Goal: Task Accomplishment & Management: Use online tool/utility

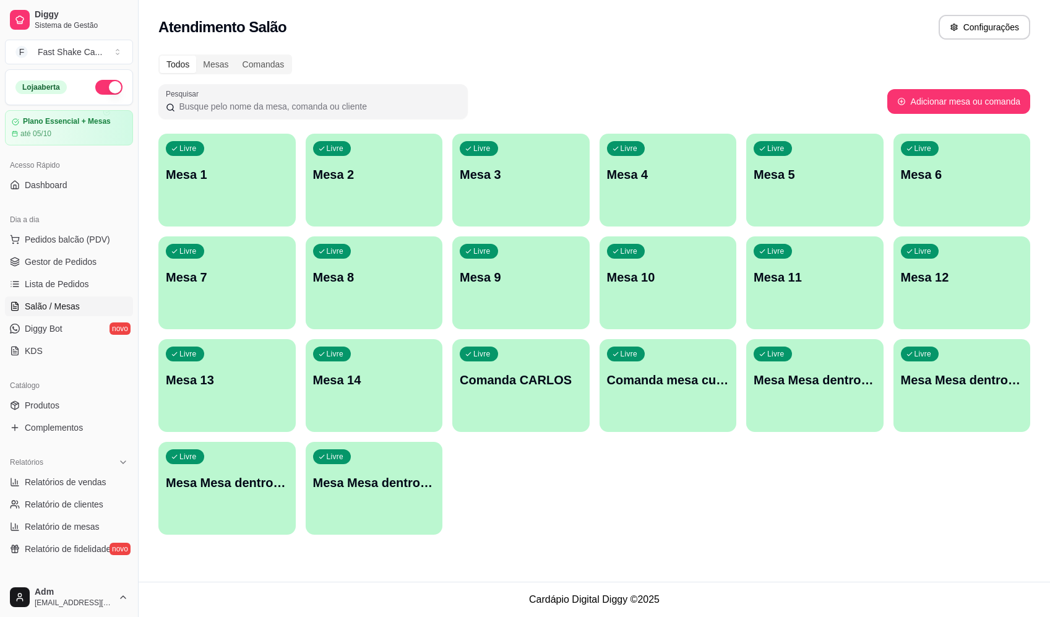
click at [802, 182] on p "Mesa 5" at bounding box center [814, 174] width 122 height 17
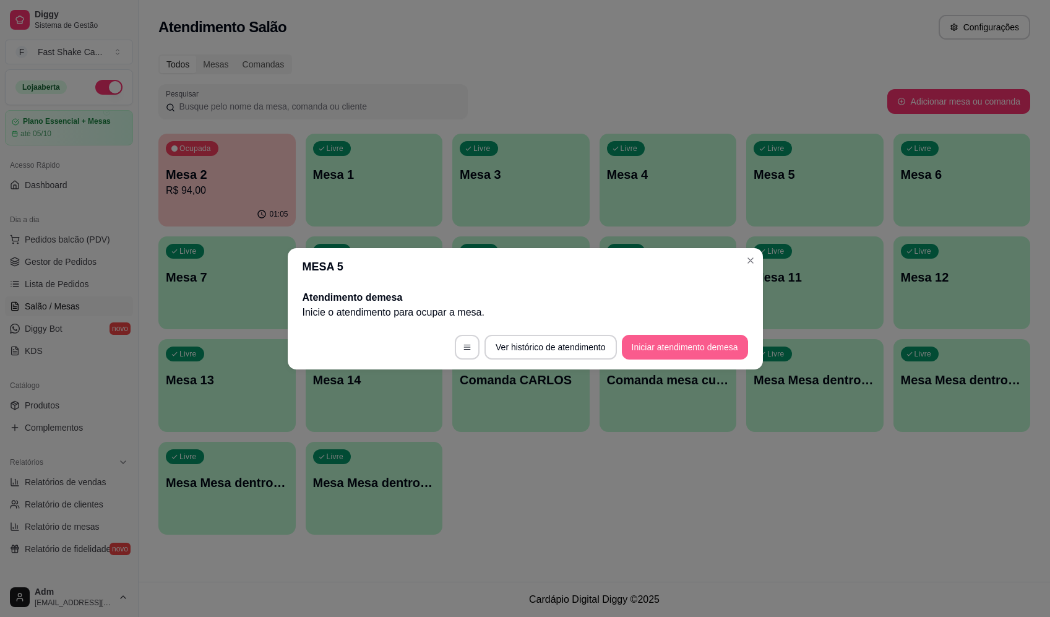
click at [664, 354] on button "Iniciar atendimento de mesa" at bounding box center [685, 347] width 126 height 25
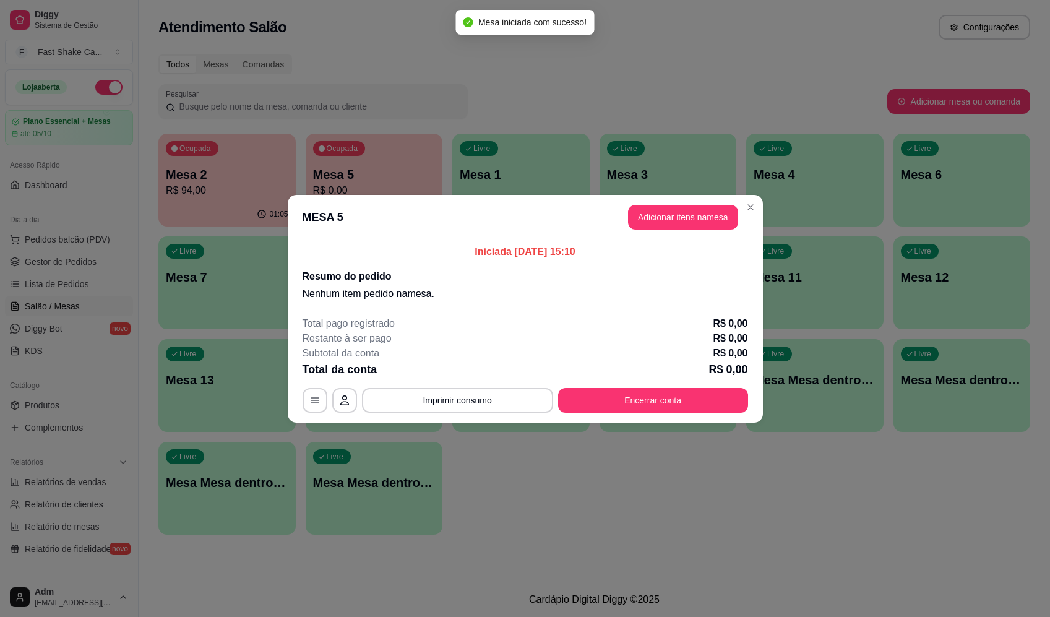
click at [670, 195] on header "MESA 5 Adicionar itens na mesa" at bounding box center [525, 217] width 475 height 45
click at [671, 208] on button "Adicionar itens na mesa" at bounding box center [683, 217] width 106 height 24
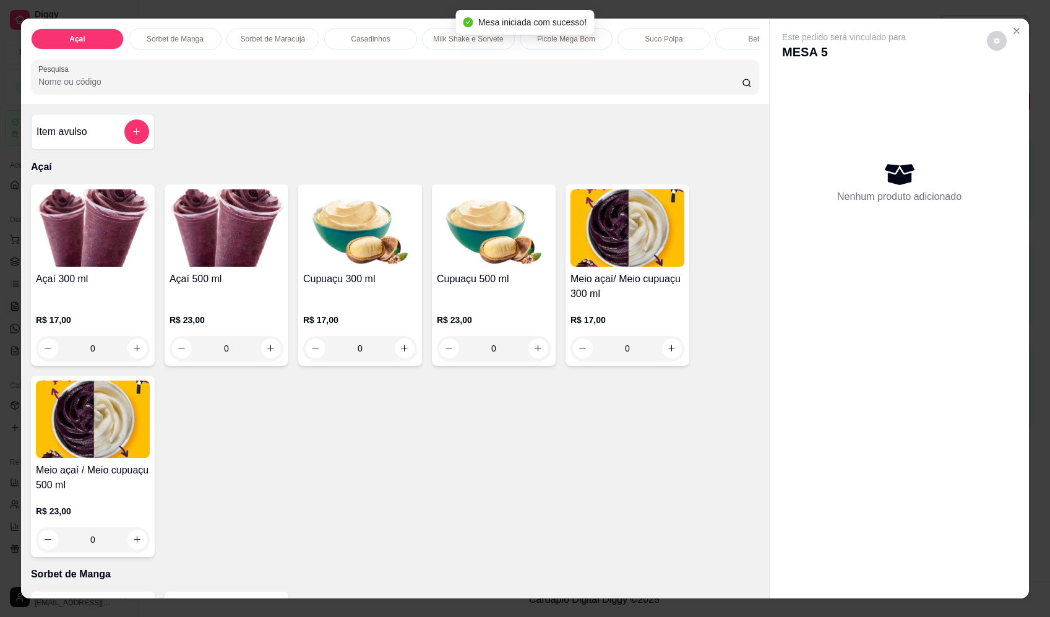
click at [267, 357] on div "0" at bounding box center [226, 348] width 114 height 25
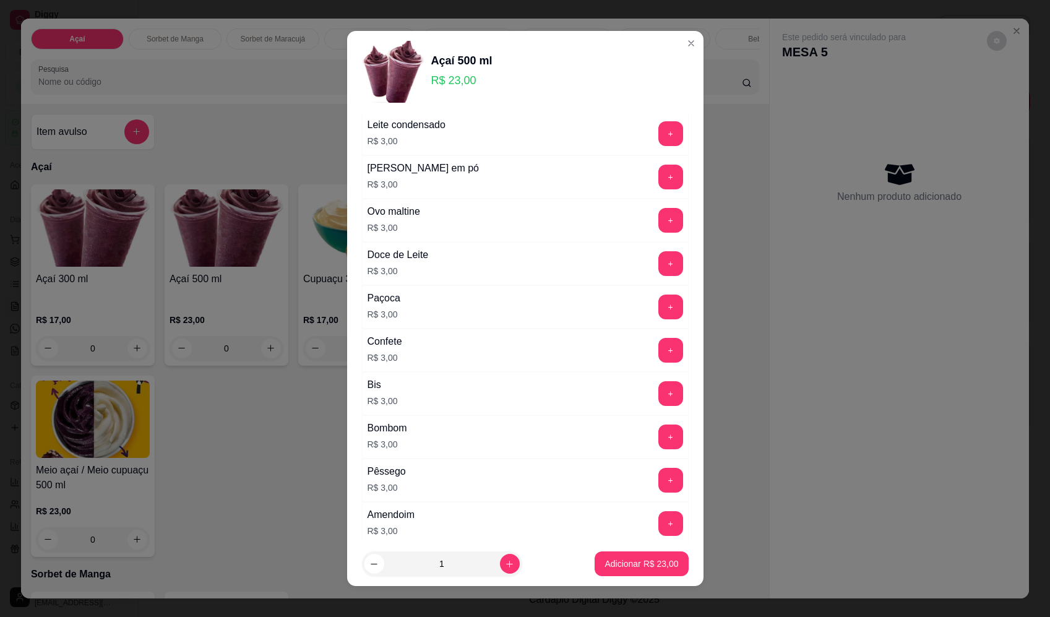
scroll to position [247, 0]
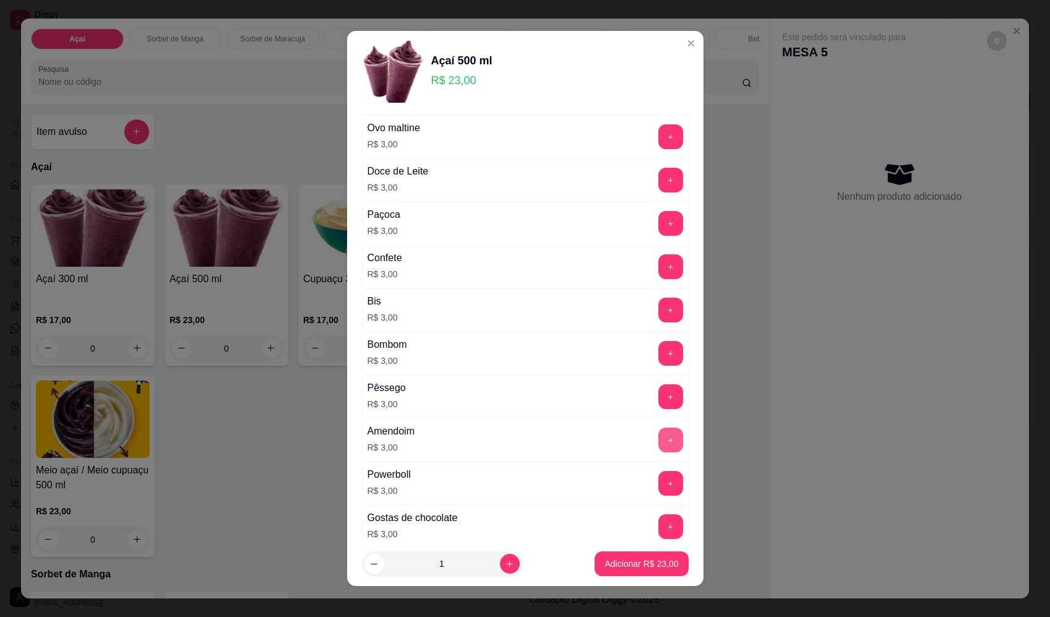
click at [658, 436] on button "+" at bounding box center [670, 439] width 25 height 25
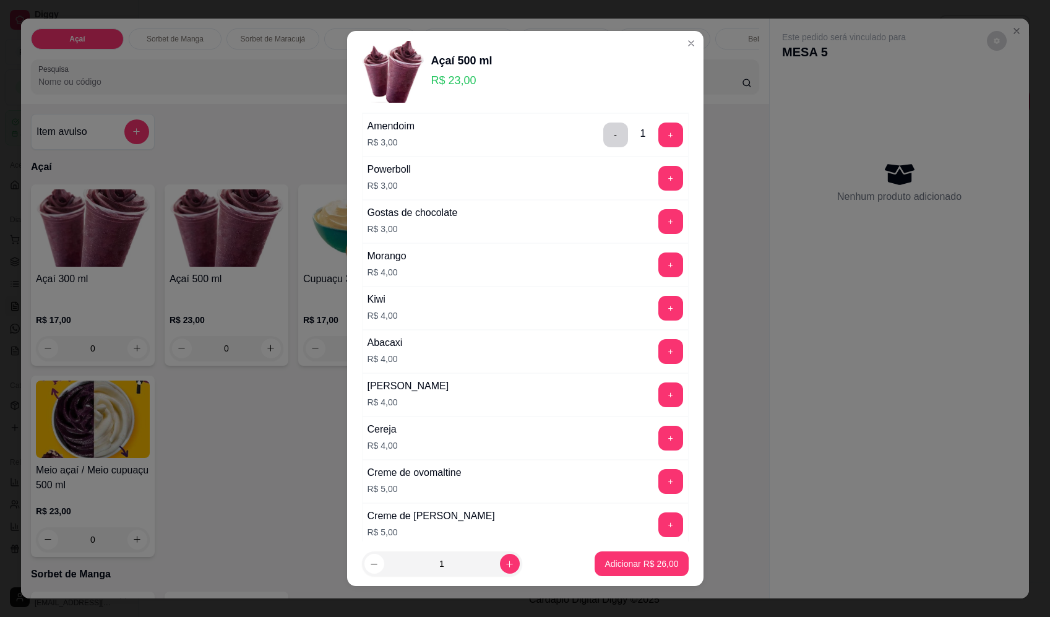
scroll to position [724, 0]
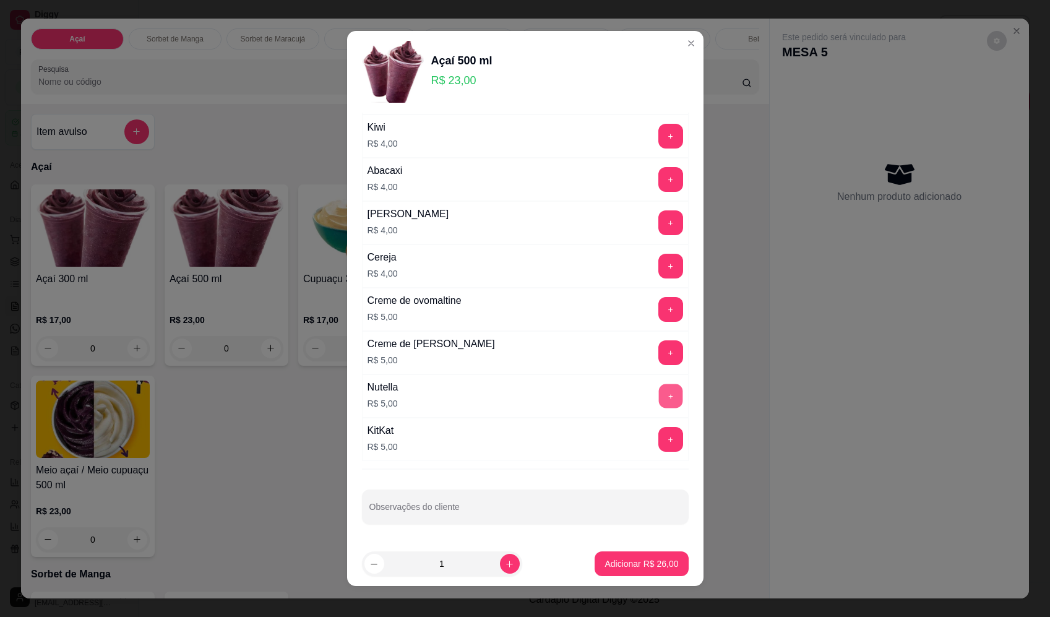
click at [658, 402] on button "+" at bounding box center [670, 395] width 24 height 24
click at [636, 570] on button "Adicionar R$ 31,00" at bounding box center [640, 563] width 93 height 25
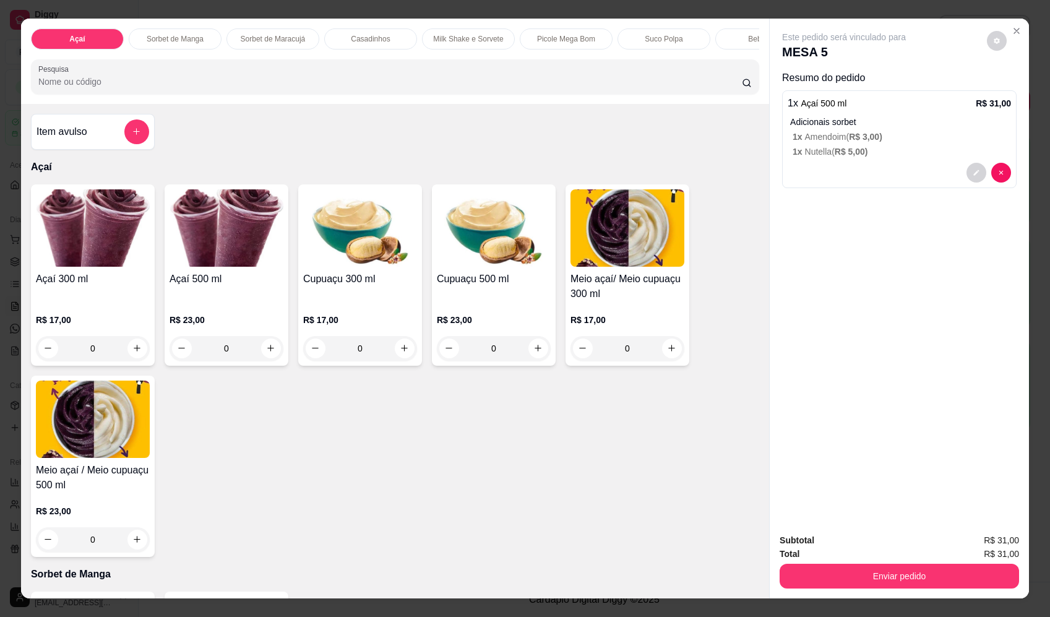
click at [139, 361] on div "0" at bounding box center [93, 348] width 114 height 25
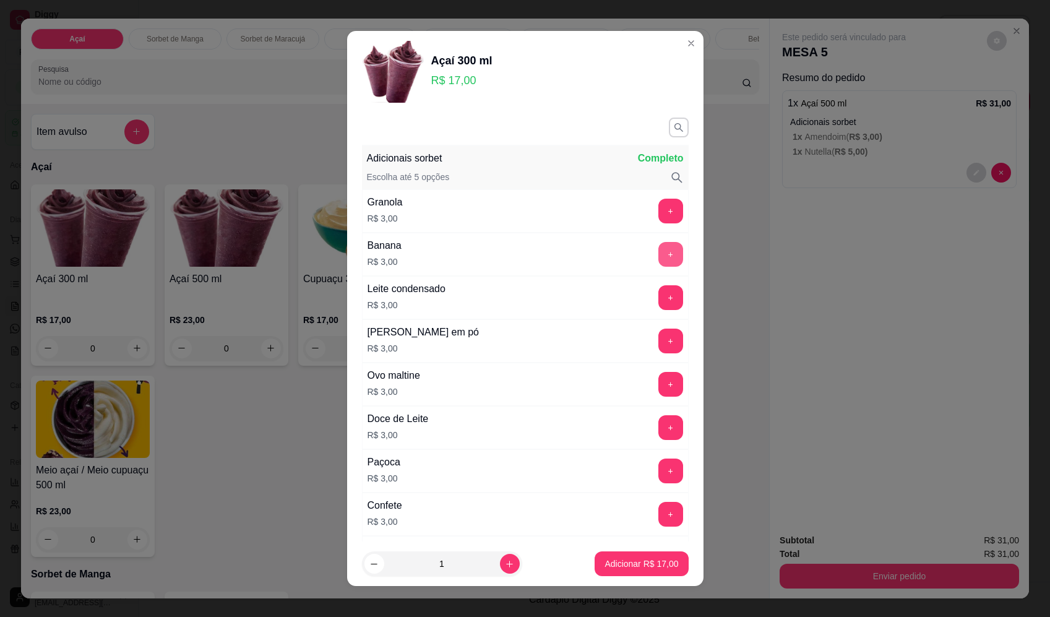
click at [658, 255] on button "+" at bounding box center [670, 254] width 25 height 25
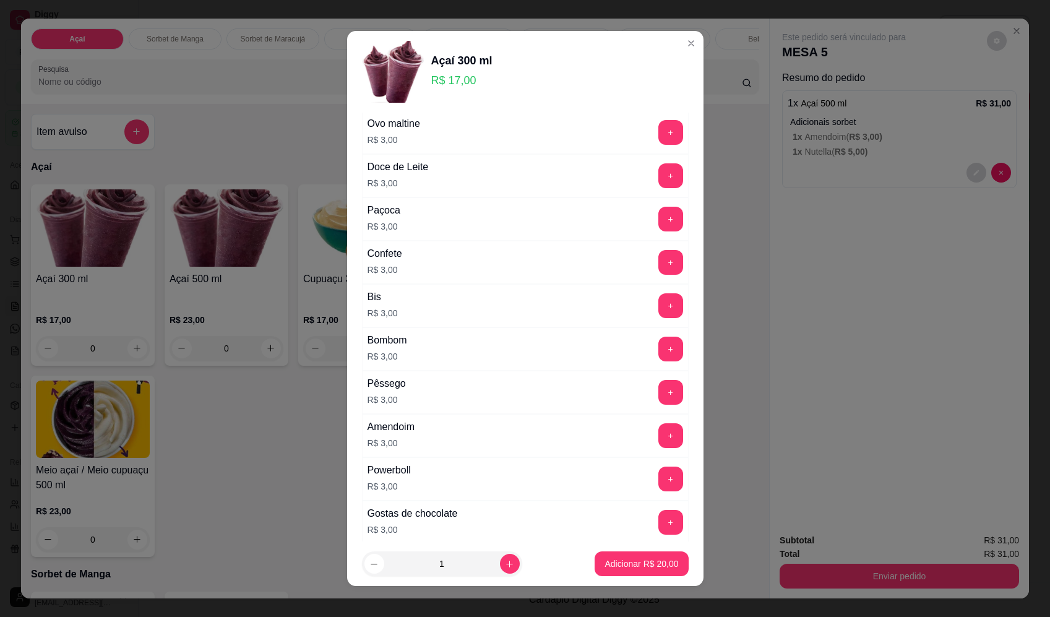
scroll to position [618, 0]
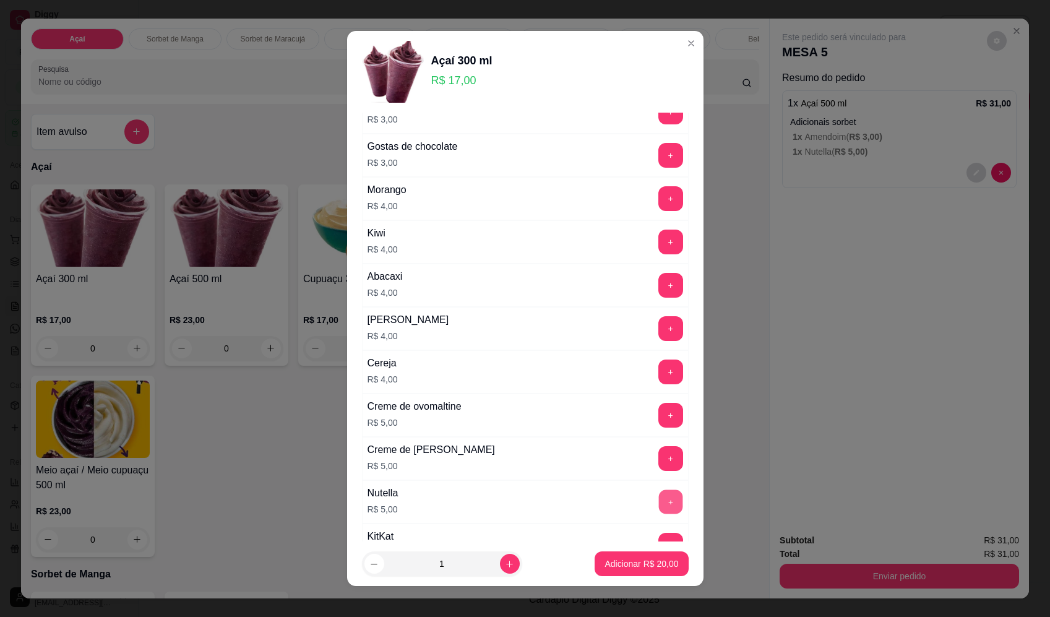
click at [658, 500] on button "+" at bounding box center [670, 501] width 24 height 24
drag, startPoint x: 640, startPoint y: 580, endPoint x: 643, endPoint y: 575, distance: 6.4
click at [641, 578] on footer "1 Adicionar R$ 25,00" at bounding box center [525, 563] width 356 height 45
click at [674, 555] on footer "1 Adicionar R$ 25,00" at bounding box center [525, 563] width 356 height 45
click at [659, 559] on p "Adicionar R$ 25,00" at bounding box center [641, 563] width 74 height 12
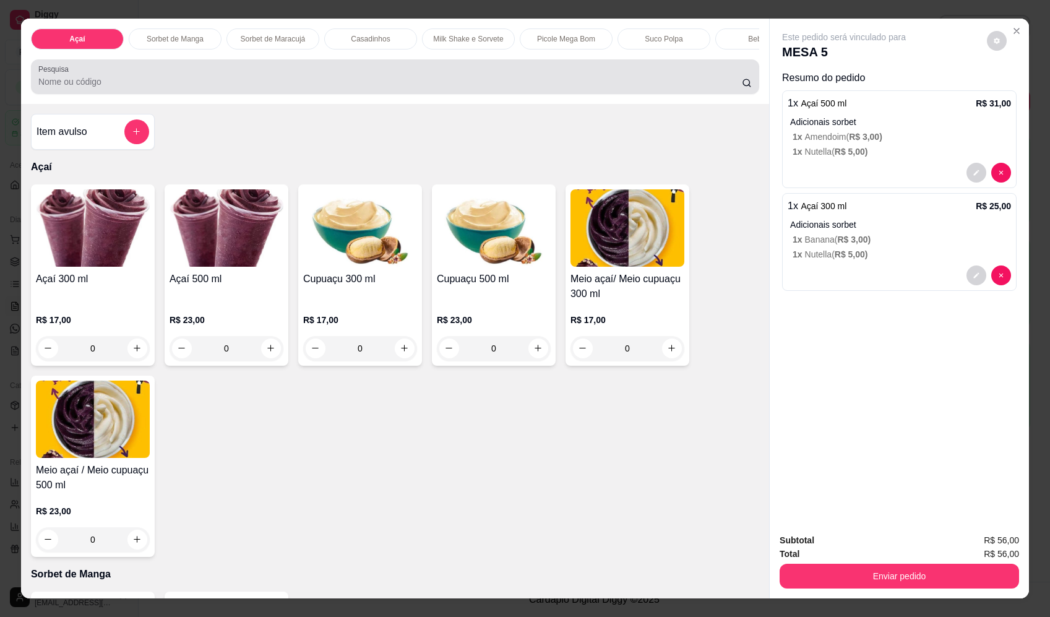
click at [268, 87] on input "Pesquisa" at bounding box center [389, 81] width 703 height 12
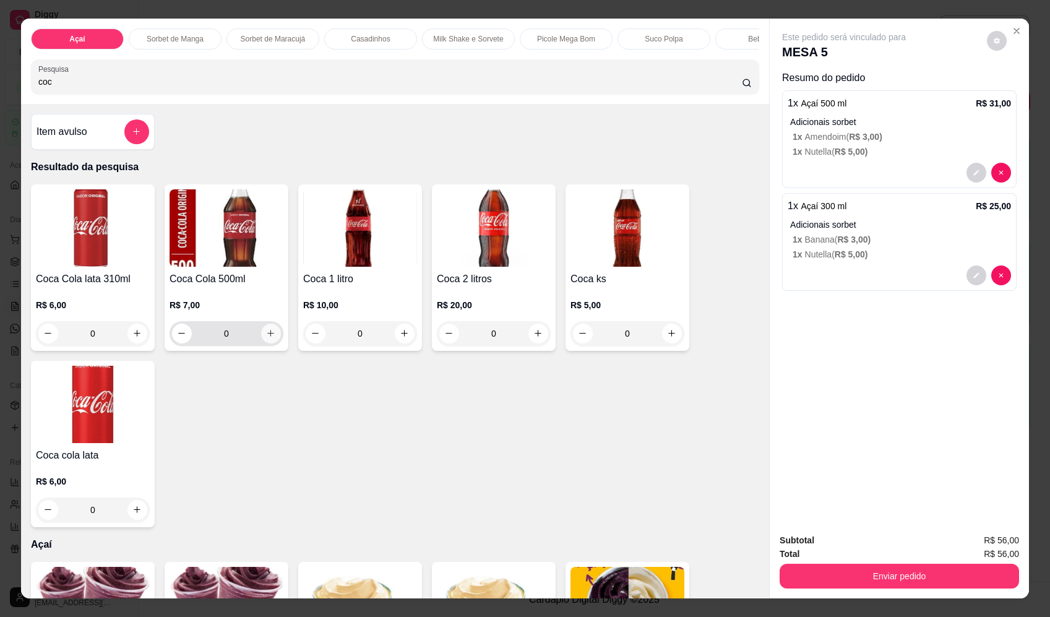
type input "coc"
click at [268, 338] on icon "increase-product-quantity" at bounding box center [270, 332] width 9 height 9
type input "1"
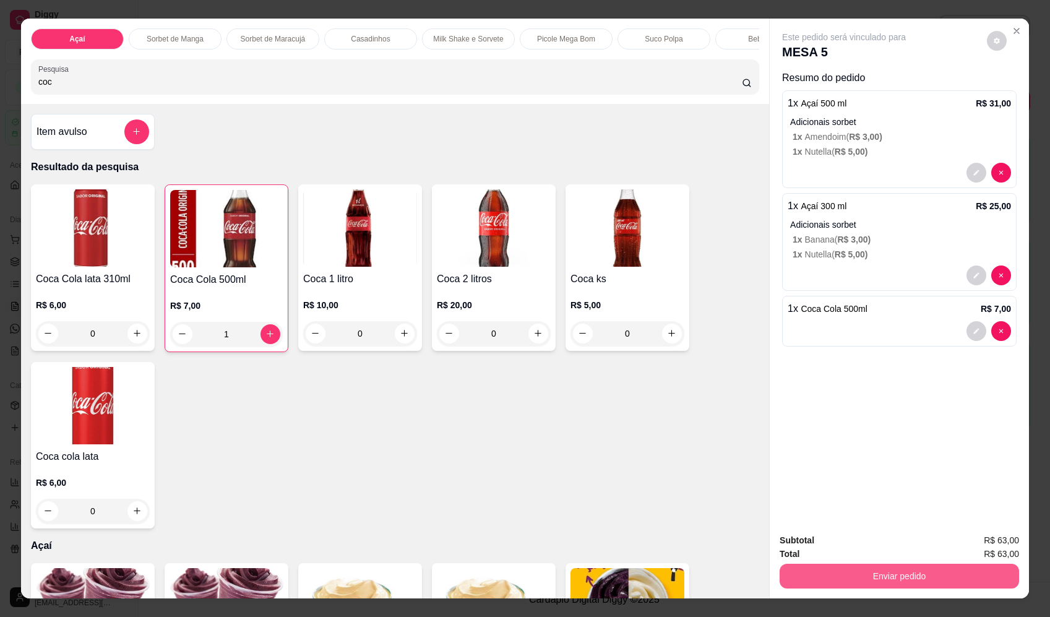
click at [910, 576] on button "Enviar pedido" at bounding box center [898, 575] width 239 height 25
click at [977, 538] on button "Enviar pedido" at bounding box center [987, 546] width 70 height 24
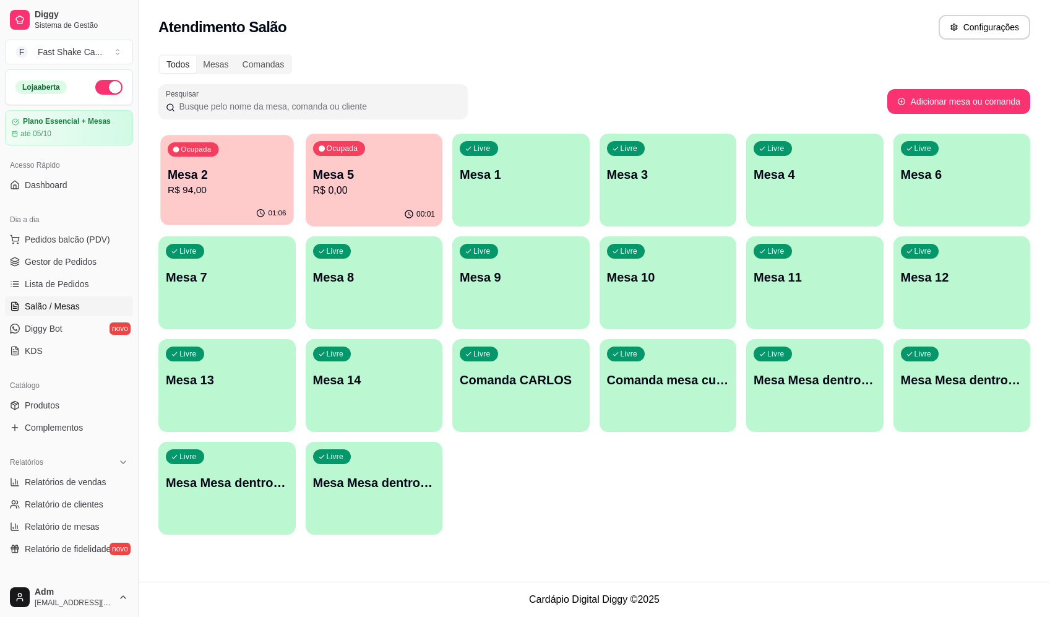
click at [246, 181] on p "Mesa 2" at bounding box center [227, 174] width 119 height 17
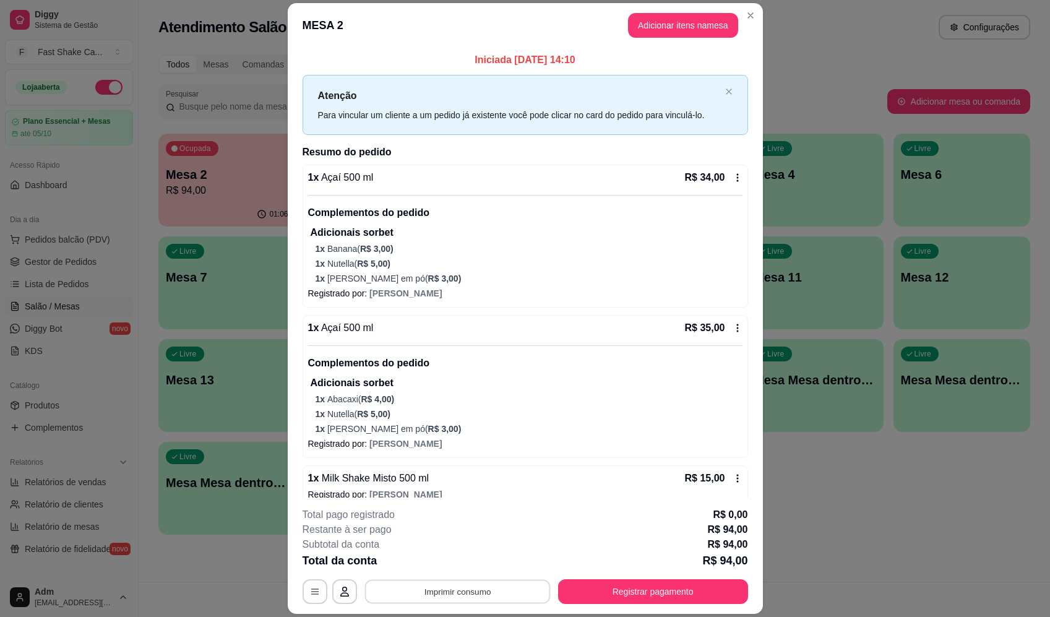
click at [454, 597] on button "Imprimir consumo" at bounding box center [457, 592] width 186 height 24
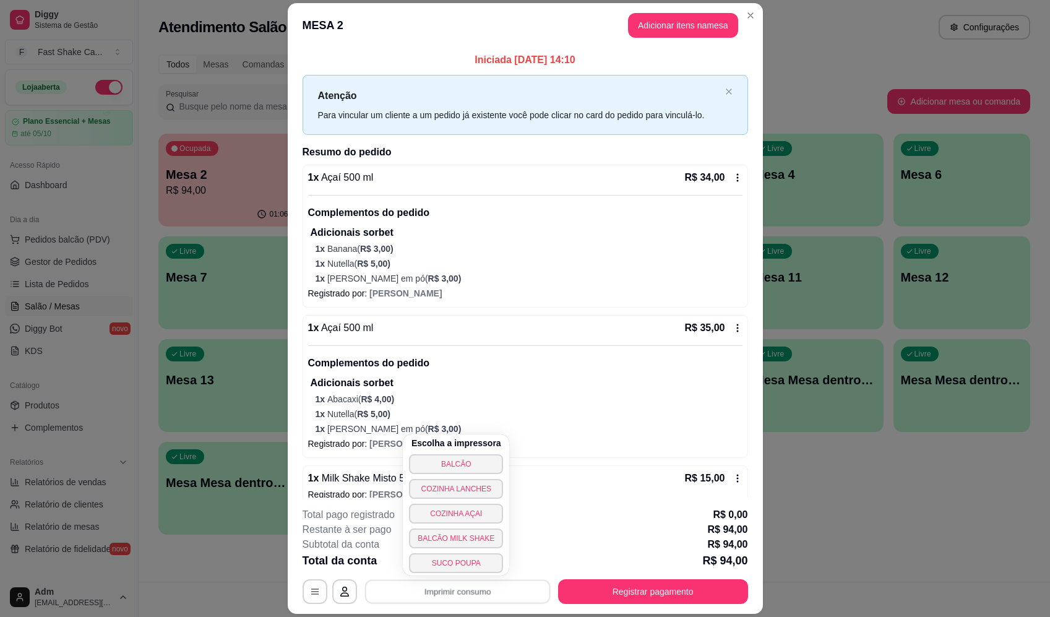
click at [486, 450] on div "Escolha a impressora BALCÃO COZINHA LANCHES COZINHA AÇAI BALCÃO MILK SHAKE SUCO…" at bounding box center [456, 504] width 106 height 141
click at [482, 460] on button "BALCÃO" at bounding box center [456, 463] width 91 height 19
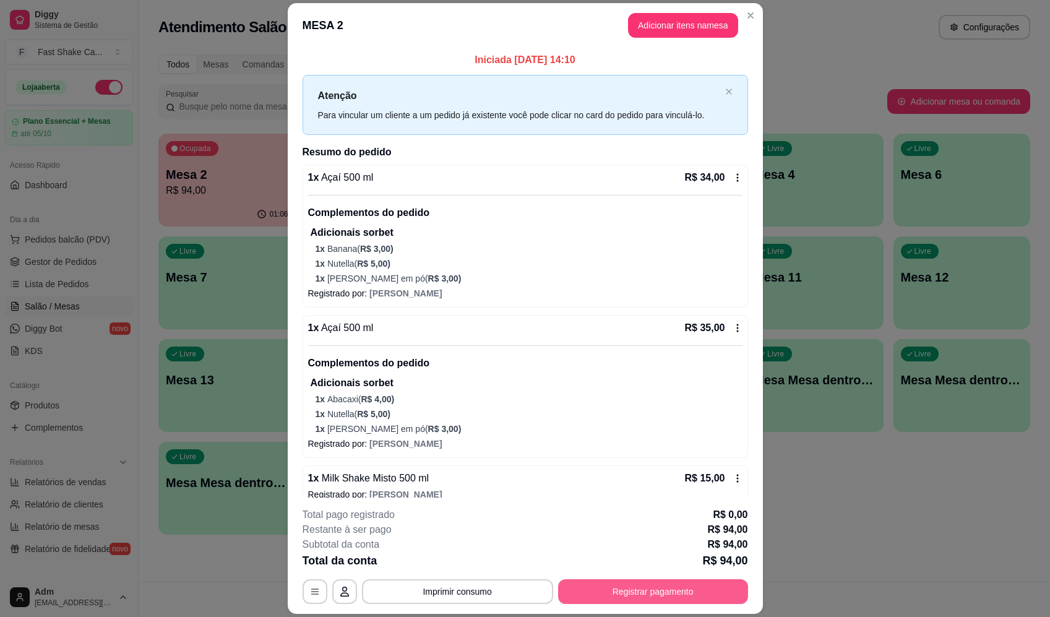
click at [636, 586] on button "Registrar pagamento" at bounding box center [653, 591] width 190 height 25
click at [596, 235] on div at bounding box center [609, 234] width 27 height 27
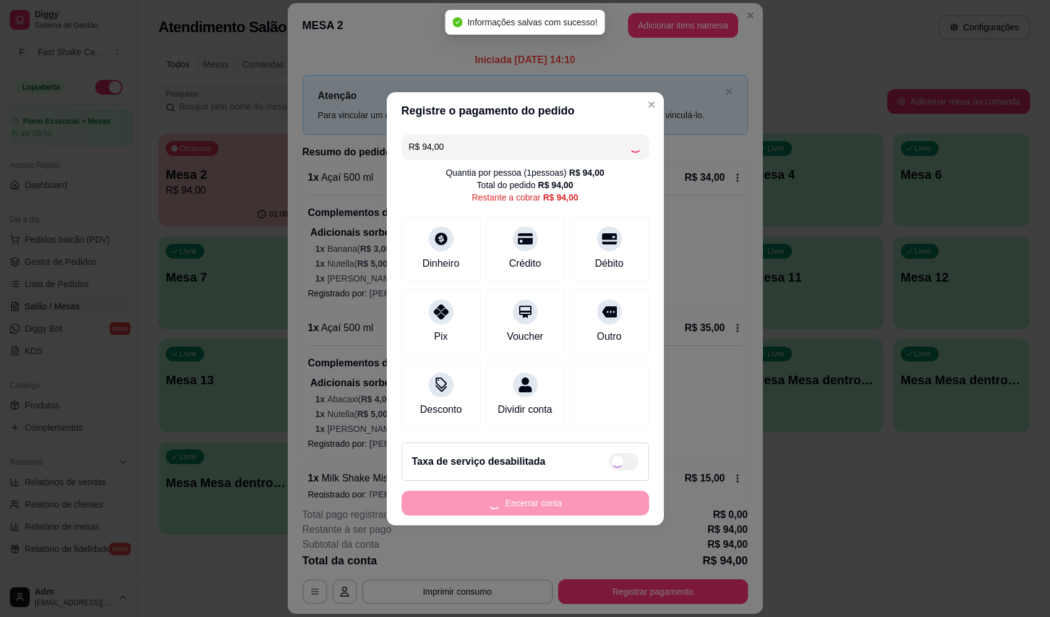
type input "R$ 0,00"
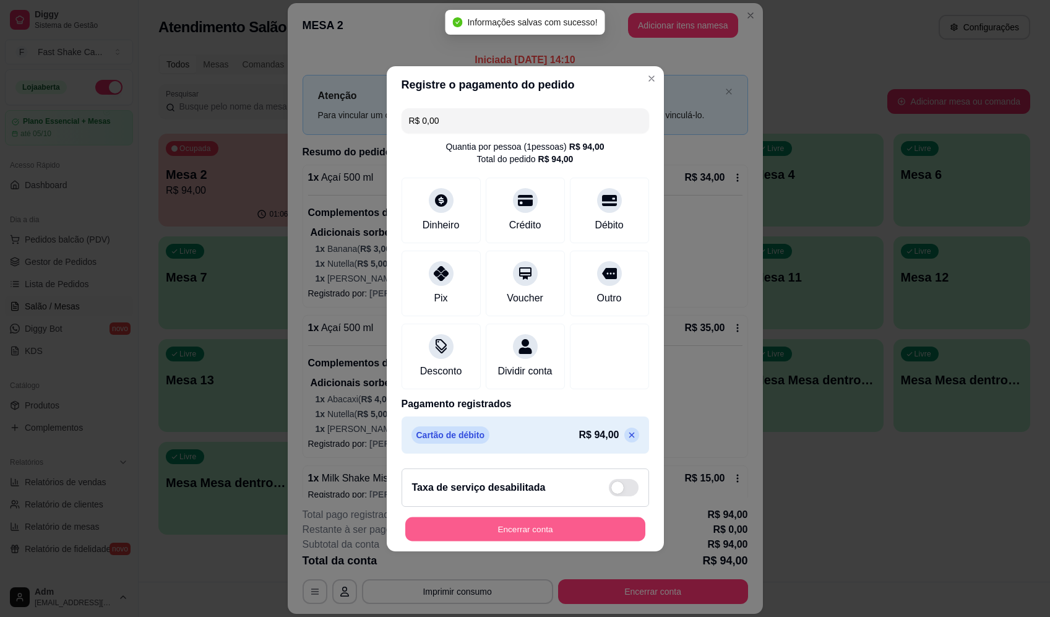
click at [578, 526] on button "Encerrar conta" at bounding box center [525, 528] width 240 height 24
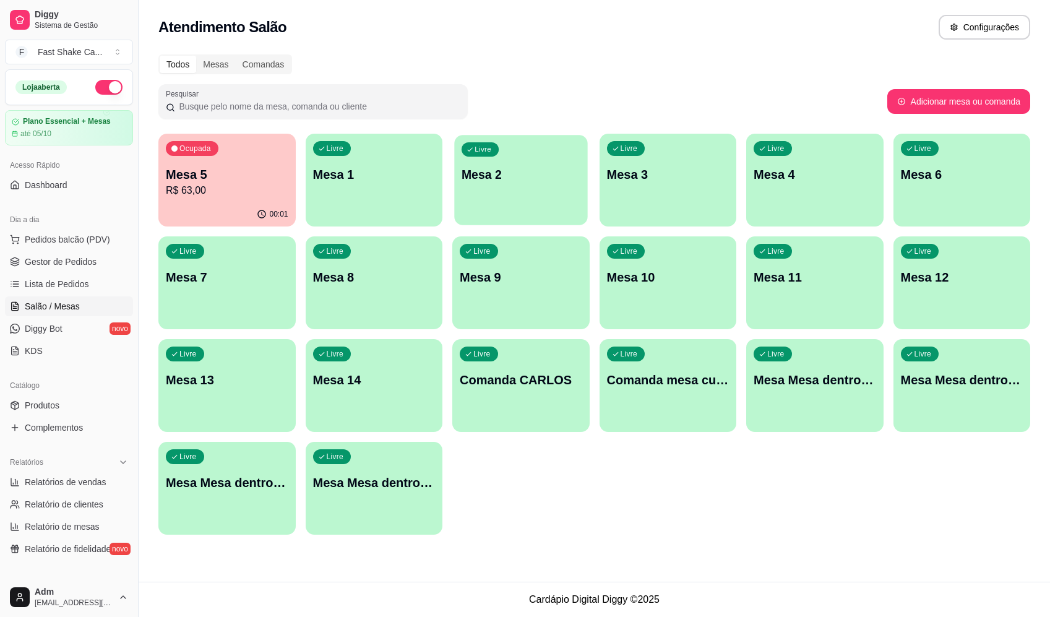
click at [510, 174] on p "Mesa 2" at bounding box center [520, 174] width 119 height 17
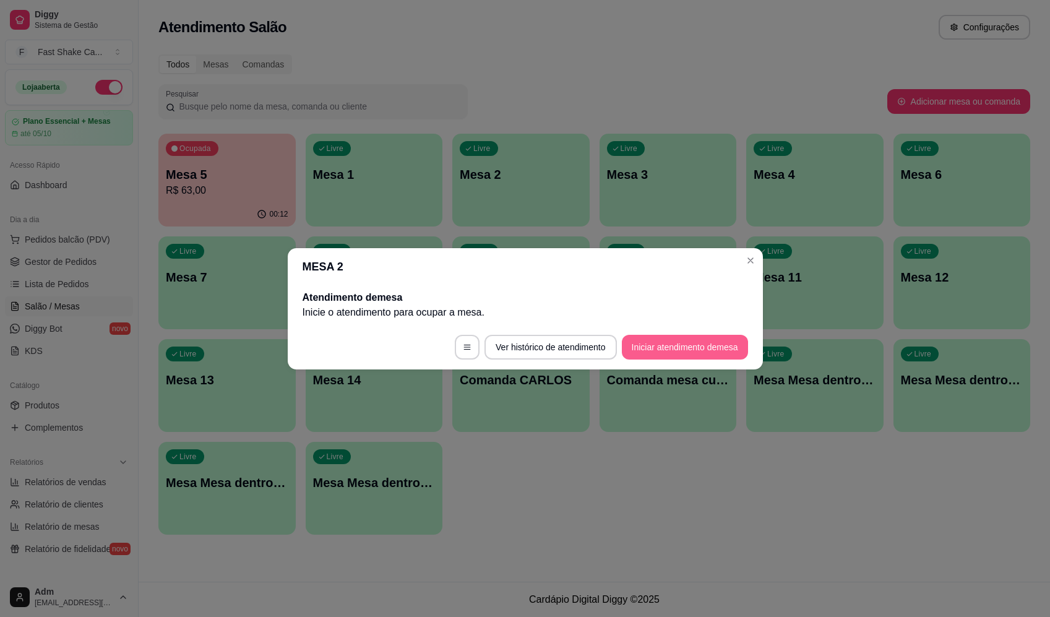
click at [630, 356] on button "Iniciar atendimento de mesa" at bounding box center [685, 347] width 126 height 25
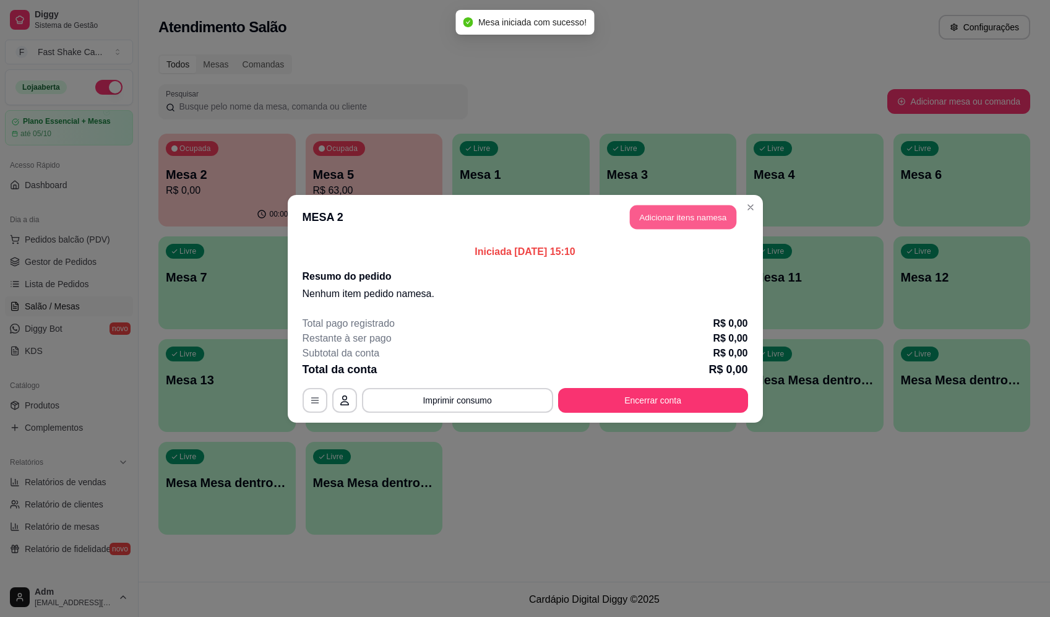
click at [674, 216] on button "Adicionar itens na mesa" at bounding box center [683, 217] width 106 height 24
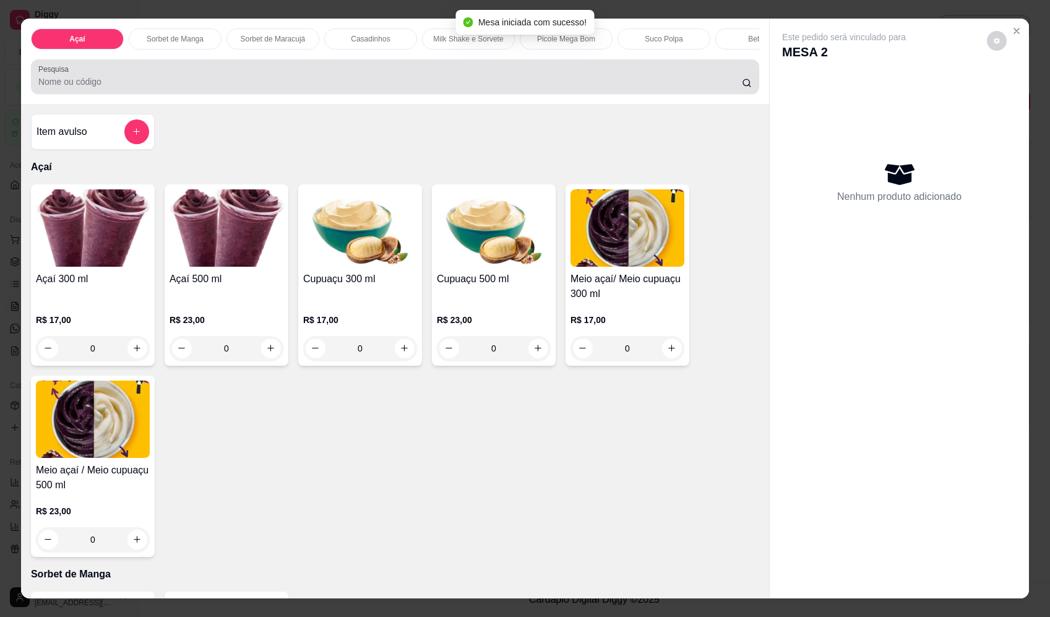
click at [273, 88] on input "Pesquisa" at bounding box center [389, 81] width 703 height 12
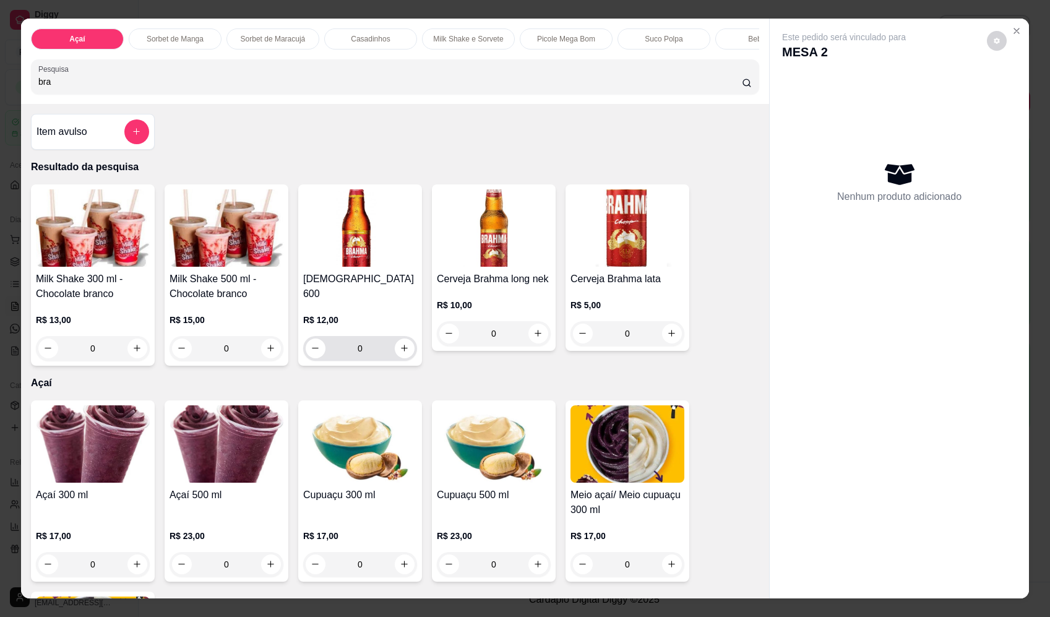
type input "bra"
click at [401, 344] on icon "increase-product-quantity" at bounding box center [404, 348] width 9 height 9
type input "1"
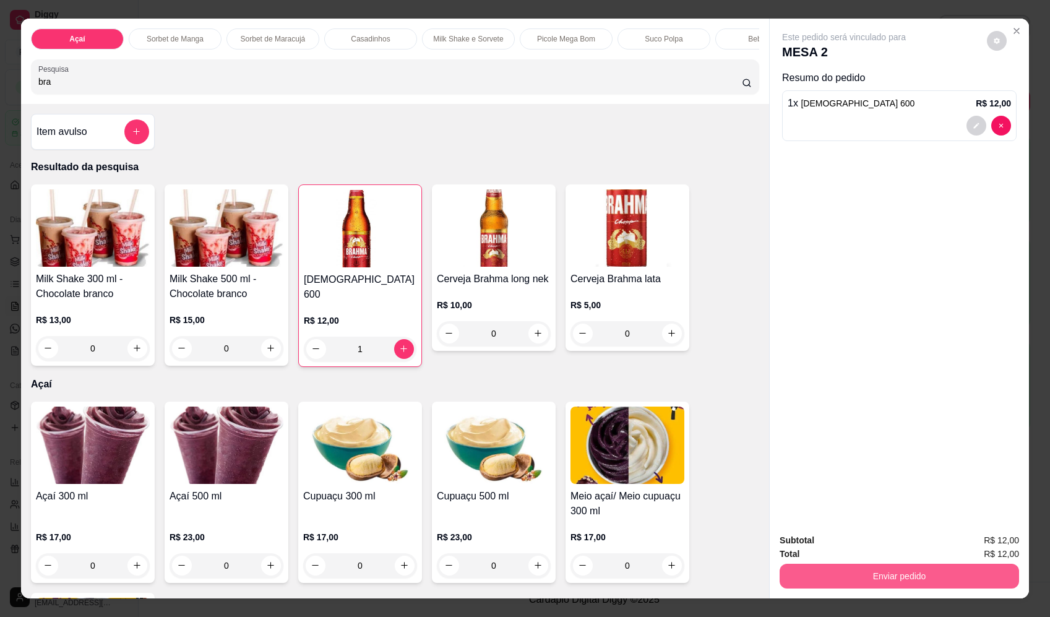
click at [959, 580] on button "Enviar pedido" at bounding box center [898, 575] width 239 height 25
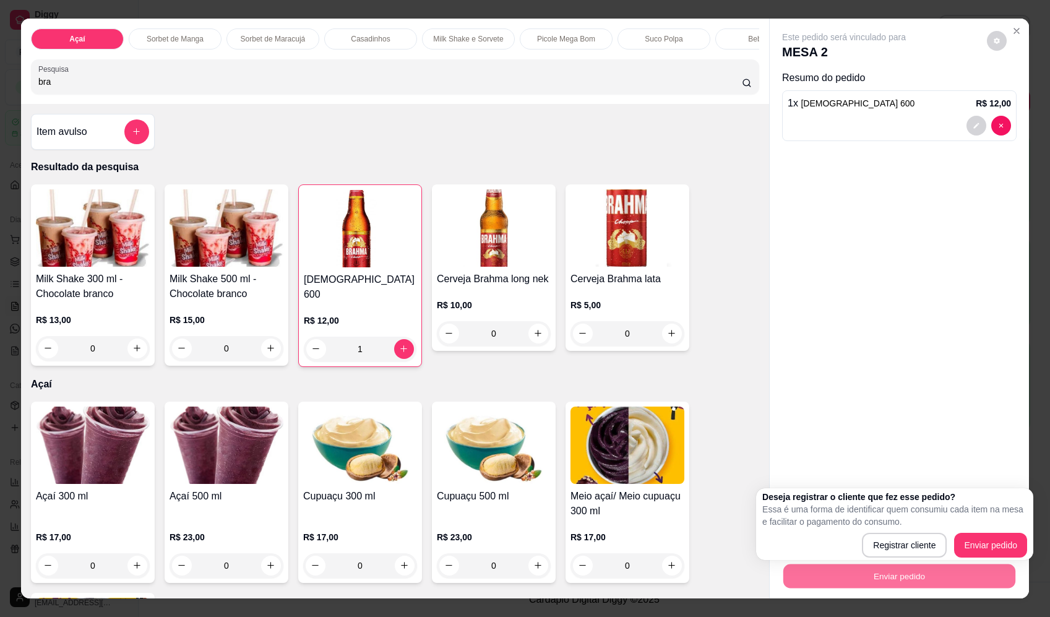
click at [720, 332] on div "Milk Shake 300 ml - Chocolate branco R$ 13,00 0 Milk Shake 500 ml - Chocolate b…" at bounding box center [395, 275] width 728 height 182
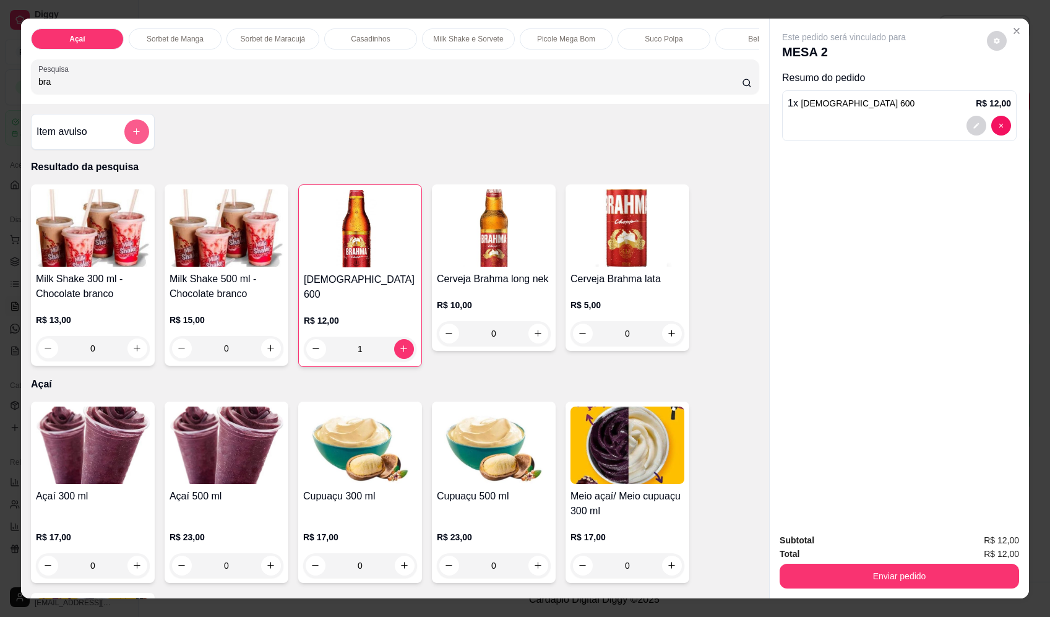
click at [137, 144] on button "add-separate-item" at bounding box center [136, 131] width 25 height 25
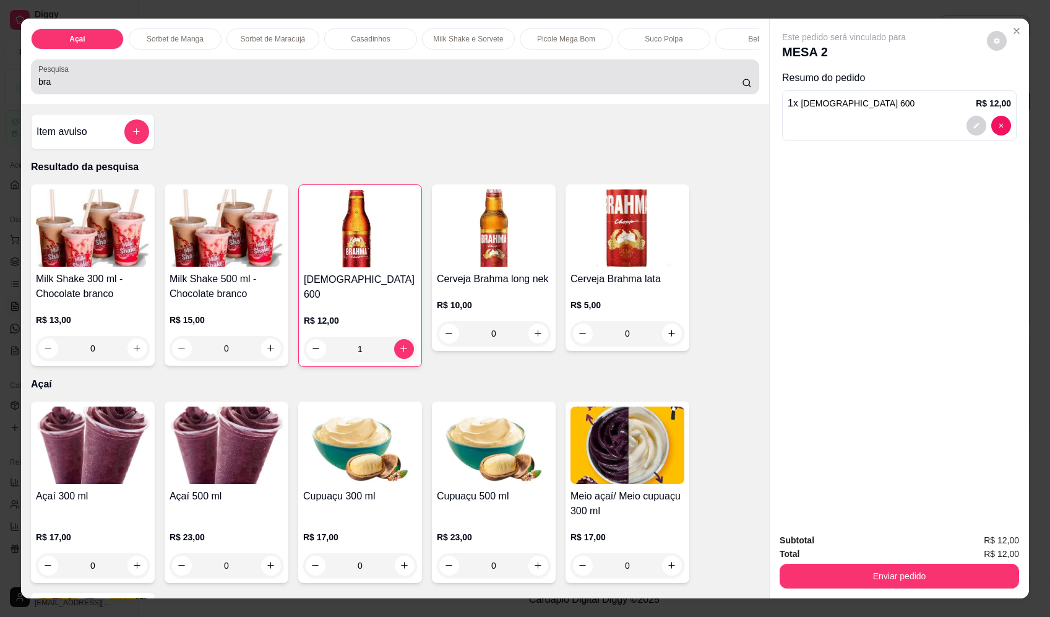
click at [446, 84] on input "bra" at bounding box center [389, 81] width 703 height 12
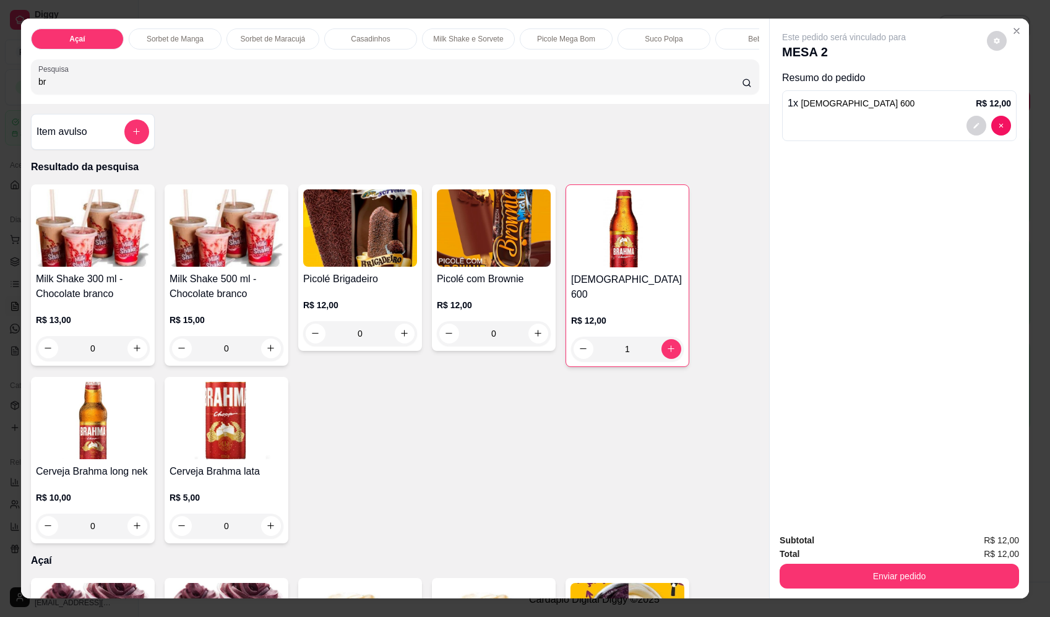
type input "b"
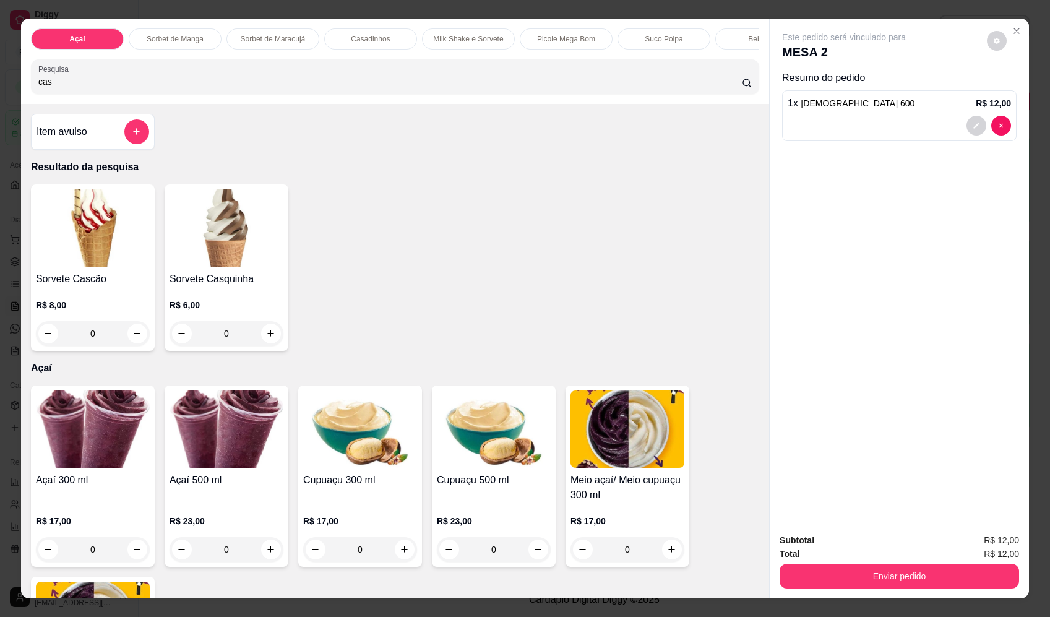
type input "cas"
click at [128, 346] on div "0" at bounding box center [93, 333] width 114 height 25
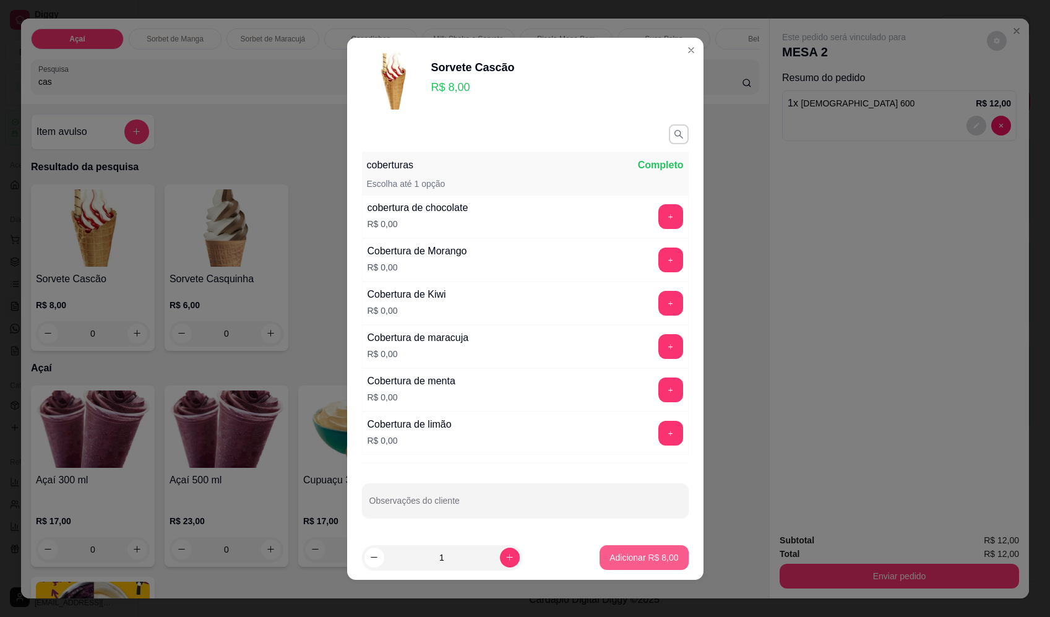
click at [665, 566] on button "Adicionar R$ 8,00" at bounding box center [643, 557] width 88 height 25
type input "1"
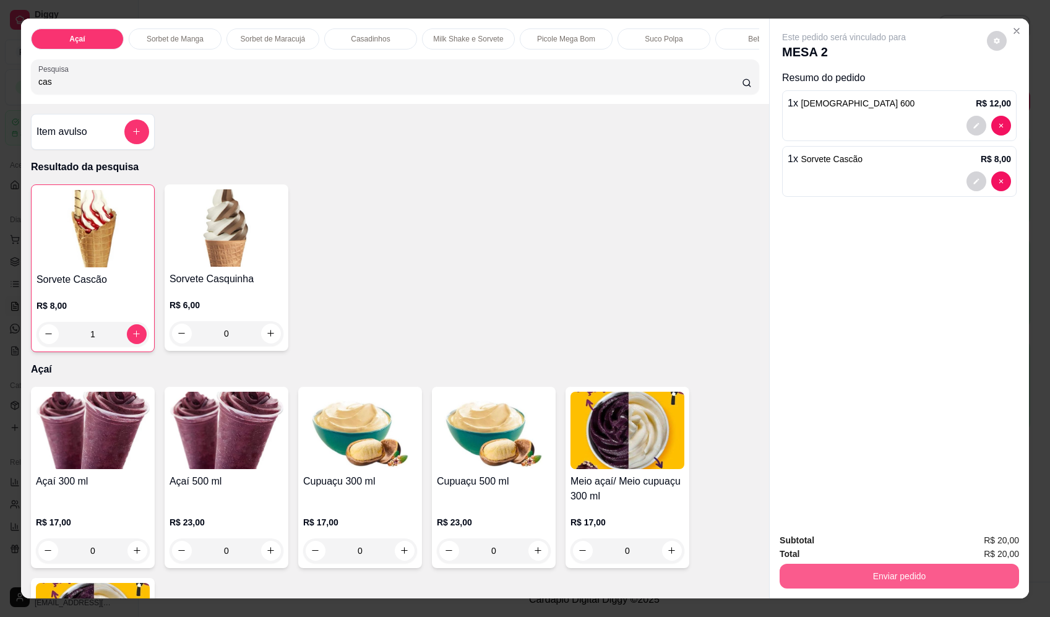
click at [904, 576] on button "Enviar pedido" at bounding box center [898, 575] width 239 height 25
click at [991, 547] on button "Enviar pedido" at bounding box center [987, 546] width 70 height 24
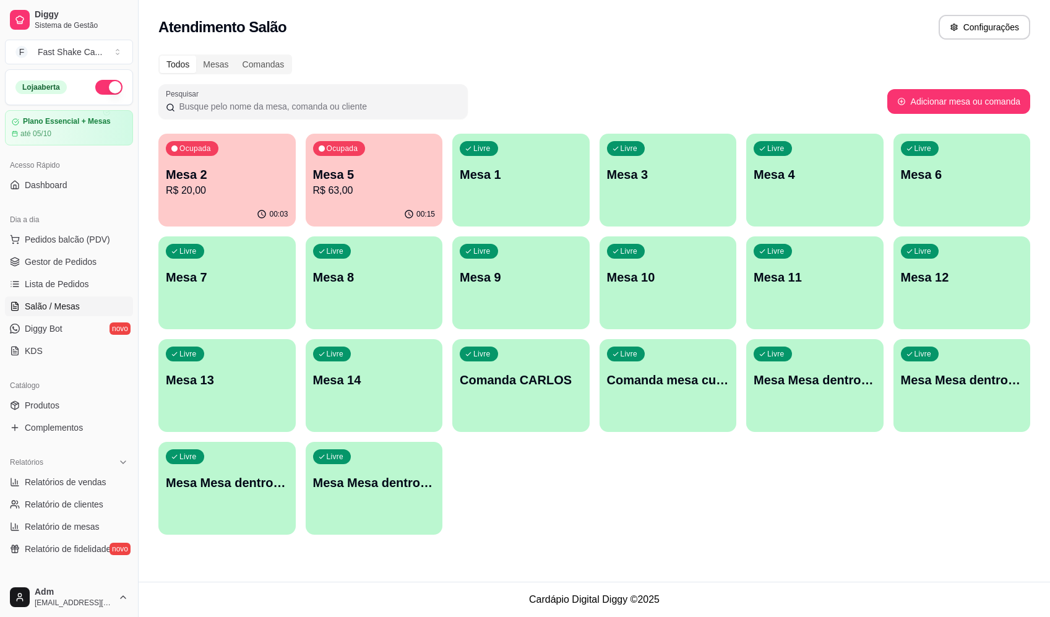
click at [396, 185] on p "R$ 63,00" at bounding box center [374, 190] width 122 height 15
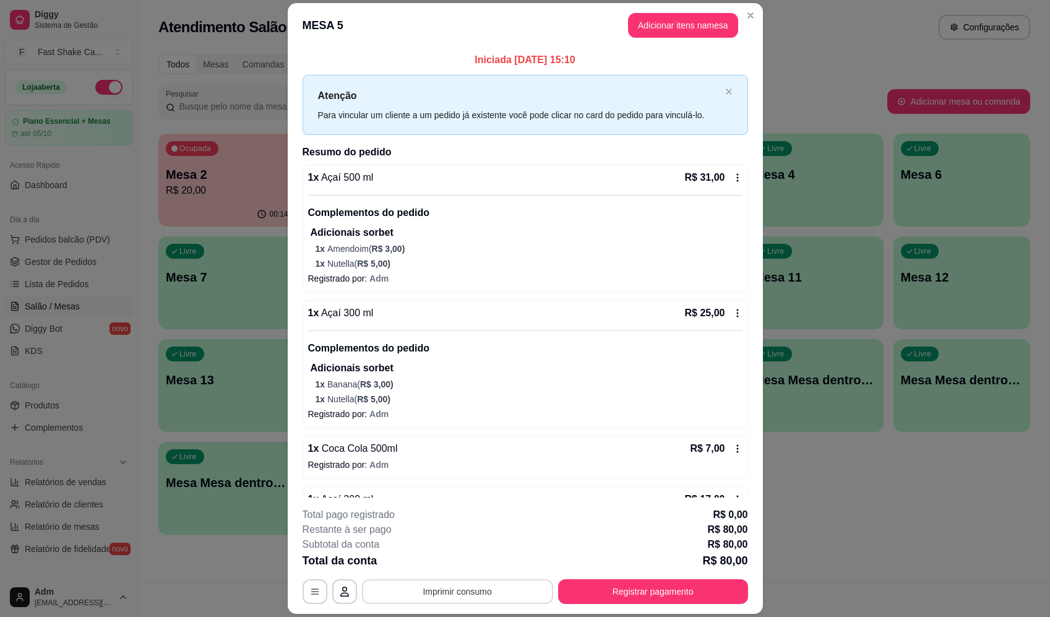
click at [454, 587] on button "Imprimir consumo" at bounding box center [457, 591] width 191 height 25
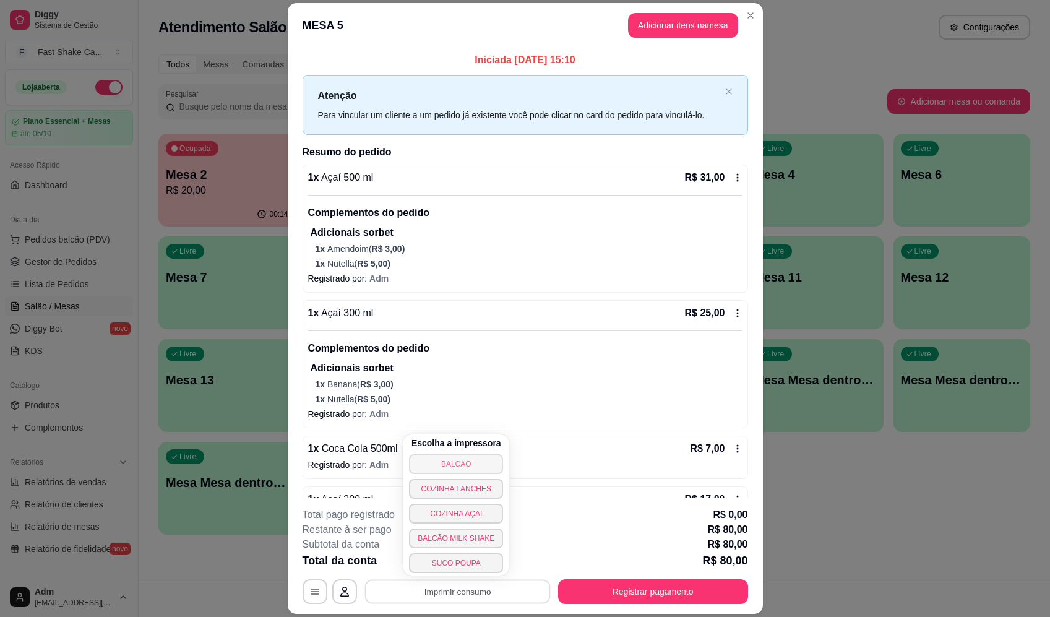
click at [450, 461] on button "BALCÃO" at bounding box center [456, 464] width 94 height 20
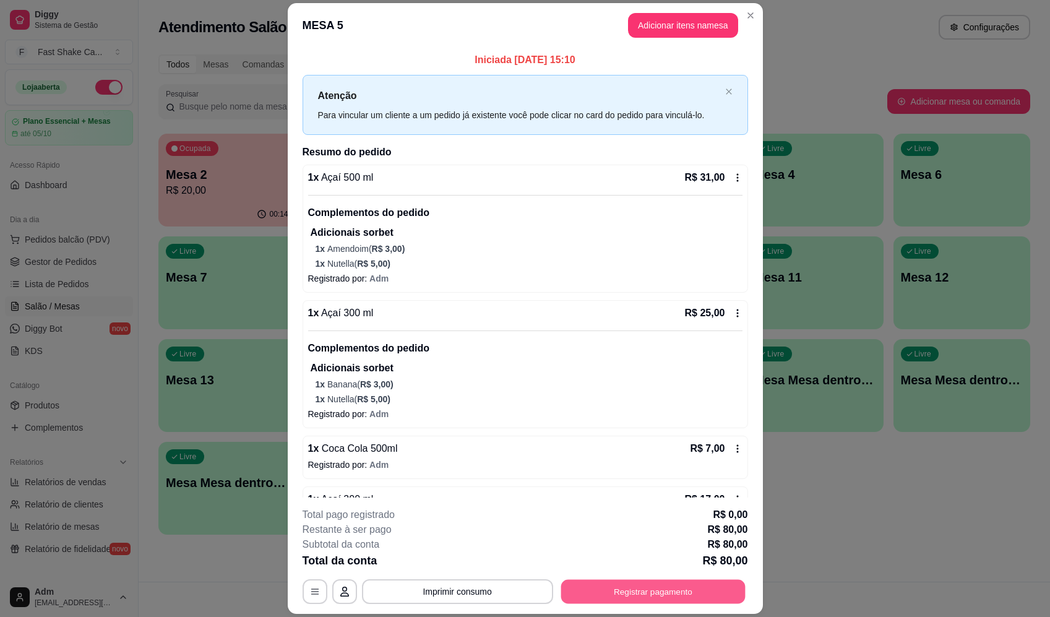
click at [725, 591] on button "Registrar pagamento" at bounding box center [652, 592] width 184 height 24
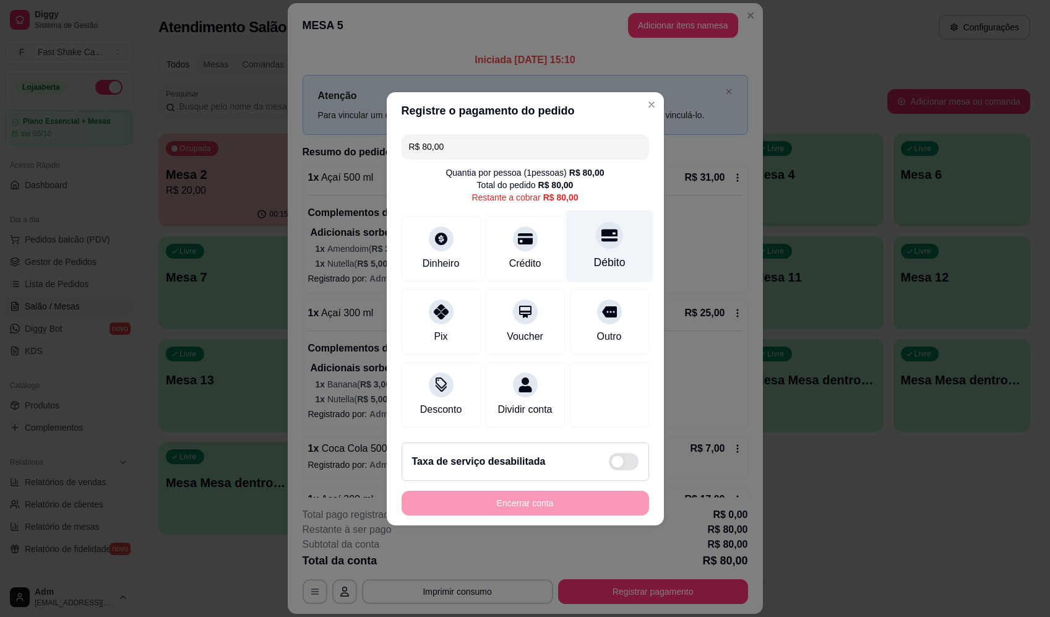
click at [580, 216] on div "Débito" at bounding box center [608, 246] width 87 height 72
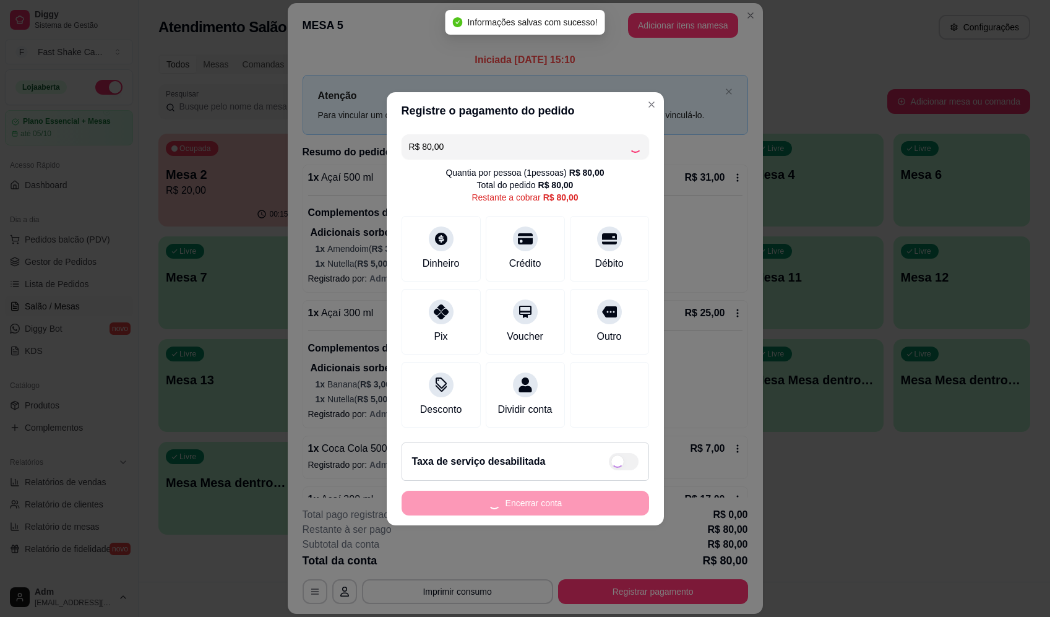
type input "R$ 0,00"
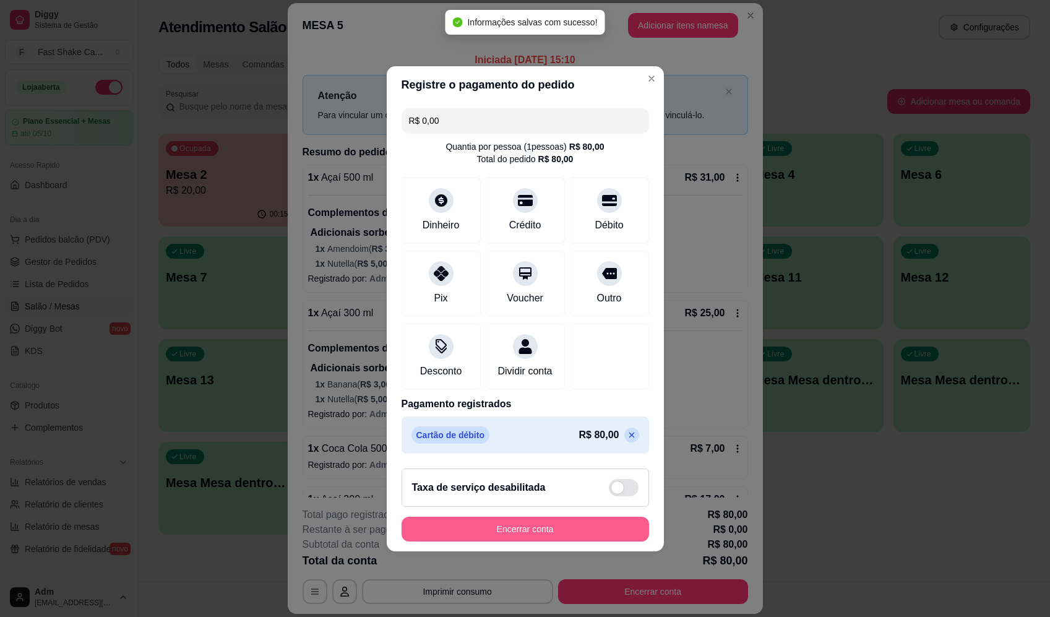
click at [562, 529] on button "Encerrar conta" at bounding box center [524, 528] width 247 height 25
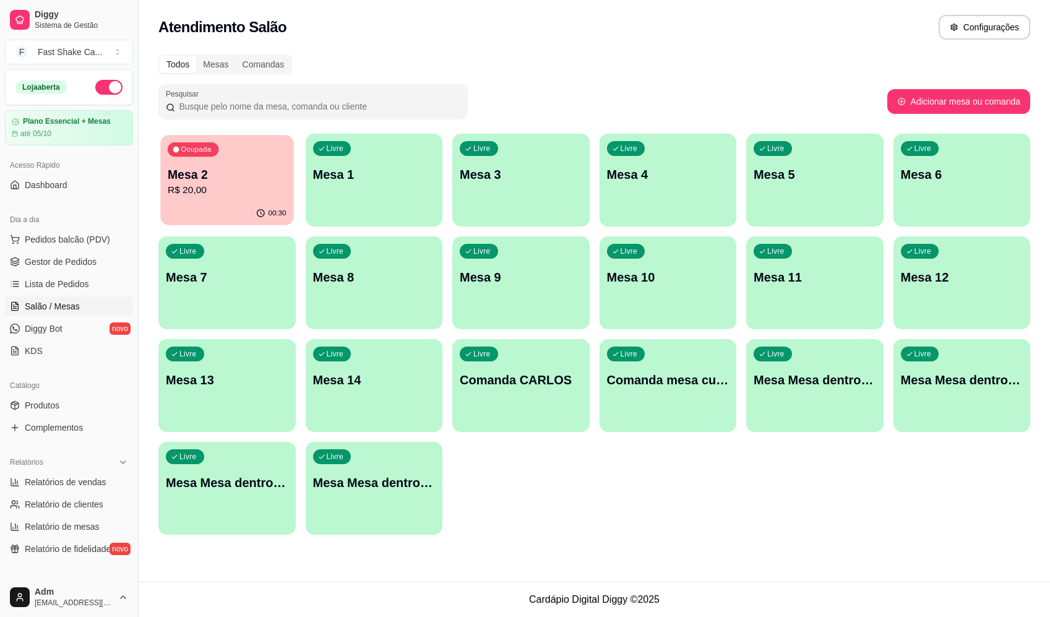
click at [246, 154] on div "Ocupada Mesa 2 R$ 20,00" at bounding box center [226, 168] width 133 height 67
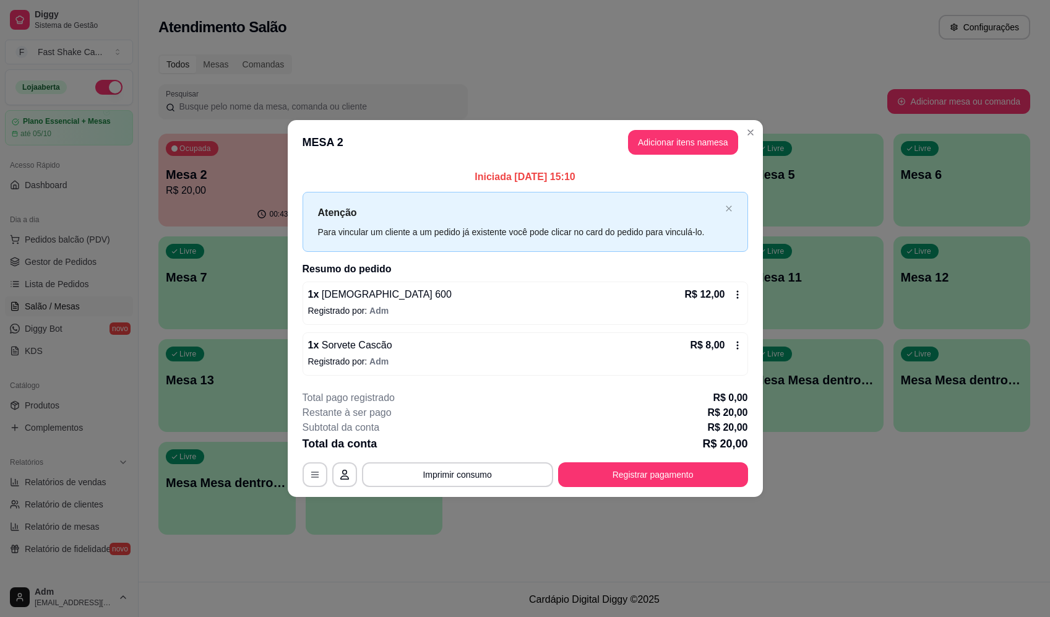
drag, startPoint x: 647, startPoint y: 495, endPoint x: 647, endPoint y: 482, distance: 13.0
click at [646, 491] on footer "**********" at bounding box center [525, 438] width 475 height 116
click at [648, 476] on button "Registrar pagamento" at bounding box center [652, 475] width 184 height 24
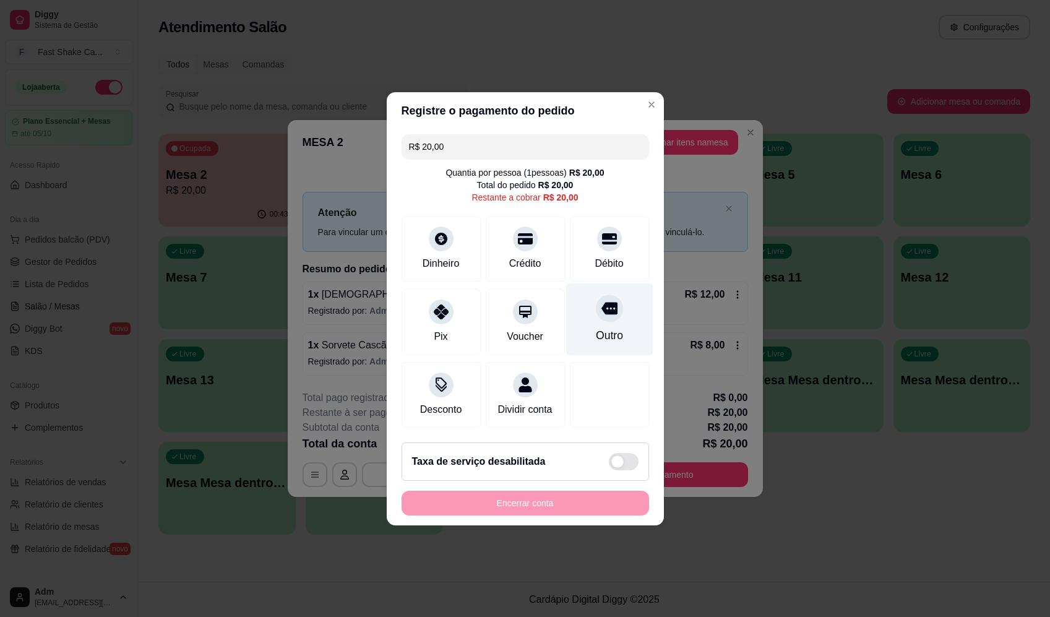
drag, startPoint x: 571, startPoint y: 292, endPoint x: 592, endPoint y: 300, distance: 21.9
click at [572, 293] on div "Outro" at bounding box center [608, 319] width 87 height 72
type input "R$ 0,00"
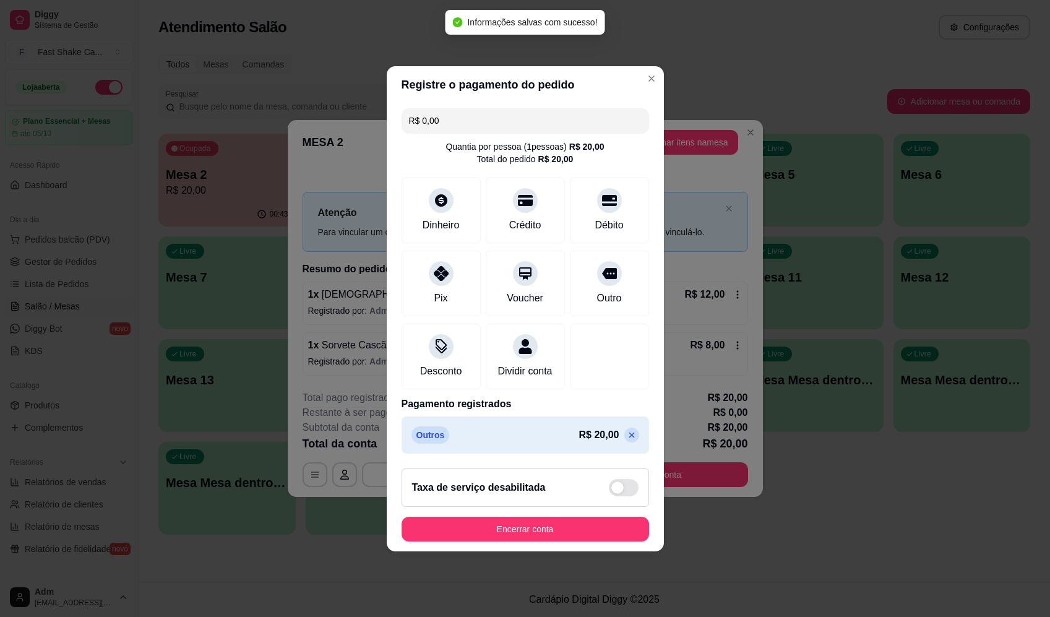
click at [563, 521] on footer "Taxa de serviço desabilitada Encerrar conta" at bounding box center [525, 504] width 277 height 93
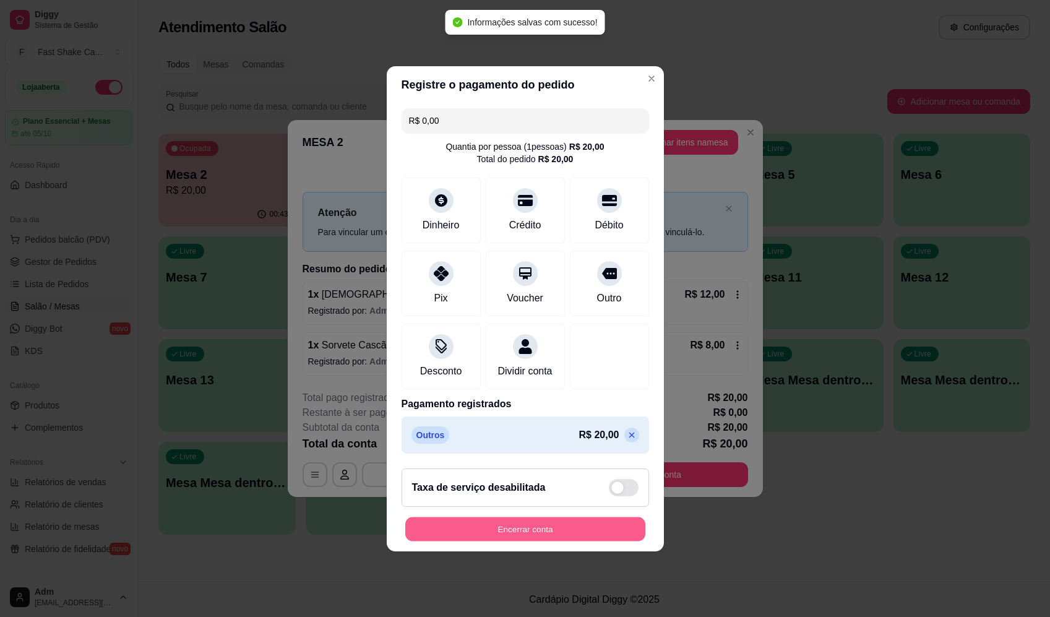
click at [565, 538] on button "Encerrar conta" at bounding box center [525, 528] width 240 height 24
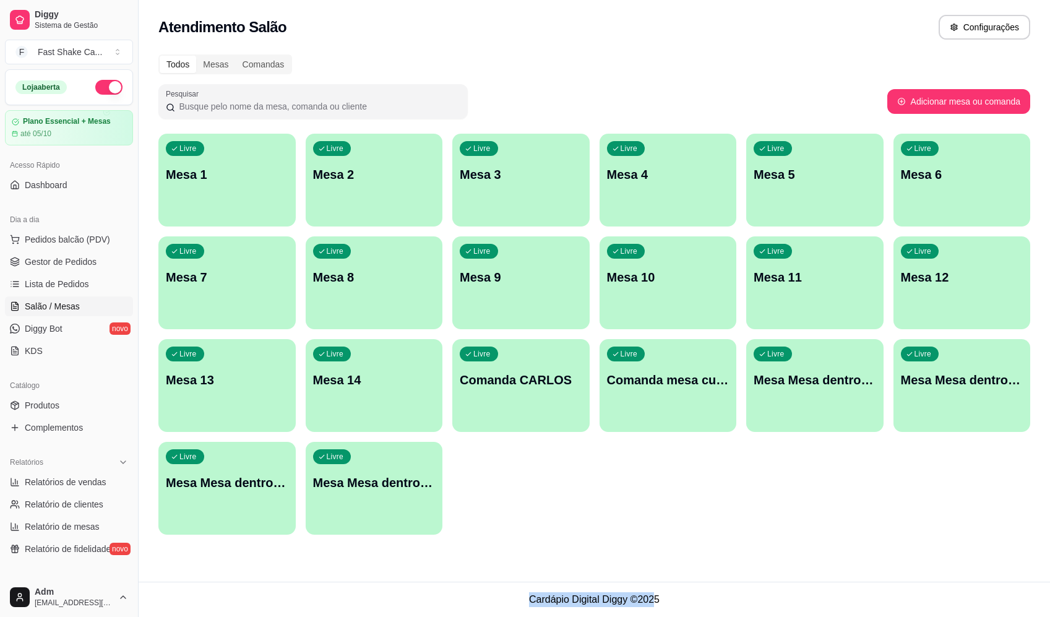
drag, startPoint x: 524, startPoint y: 600, endPoint x: 657, endPoint y: 590, distance: 133.3
click at [657, 590] on footer "Cardápio Digital Diggy © 2025" at bounding box center [594, 598] width 911 height 35
click at [652, 601] on footer "Cardápio Digital Diggy © 2025" at bounding box center [594, 598] width 911 height 35
click at [654, 574] on div "Atendimento Salão Configurações Todos Mesas Comandas Pesquisar Adicionar mesa o…" at bounding box center [594, 290] width 911 height 581
click at [787, 388] on p "Mesa Mesa dentro azul" at bounding box center [814, 379] width 122 height 17
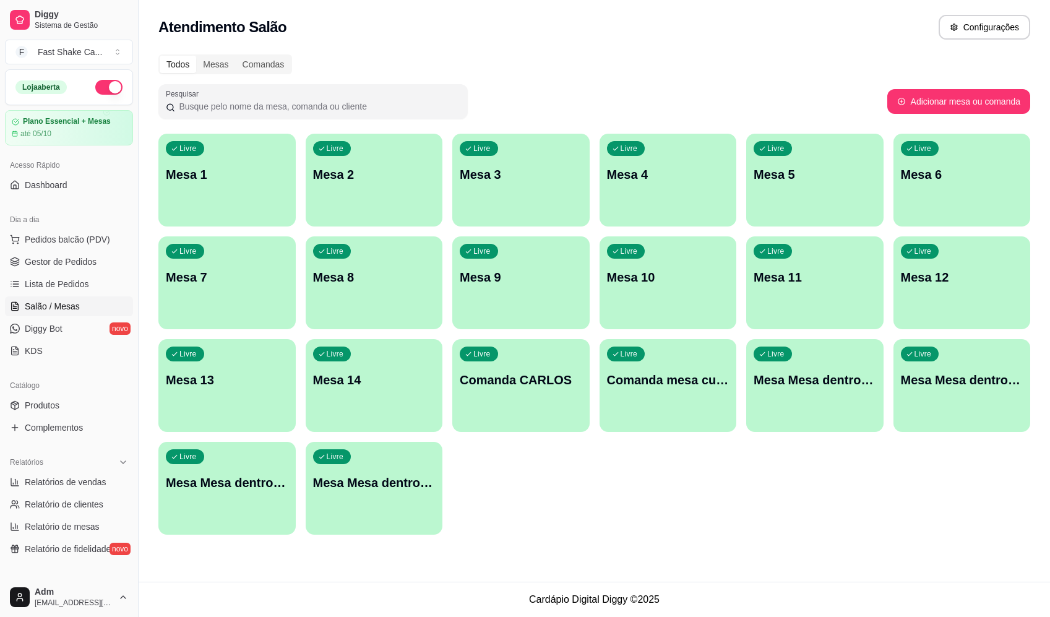
click at [974, 376] on p "Mesa Mesa dentro laranja" at bounding box center [962, 379] width 122 height 17
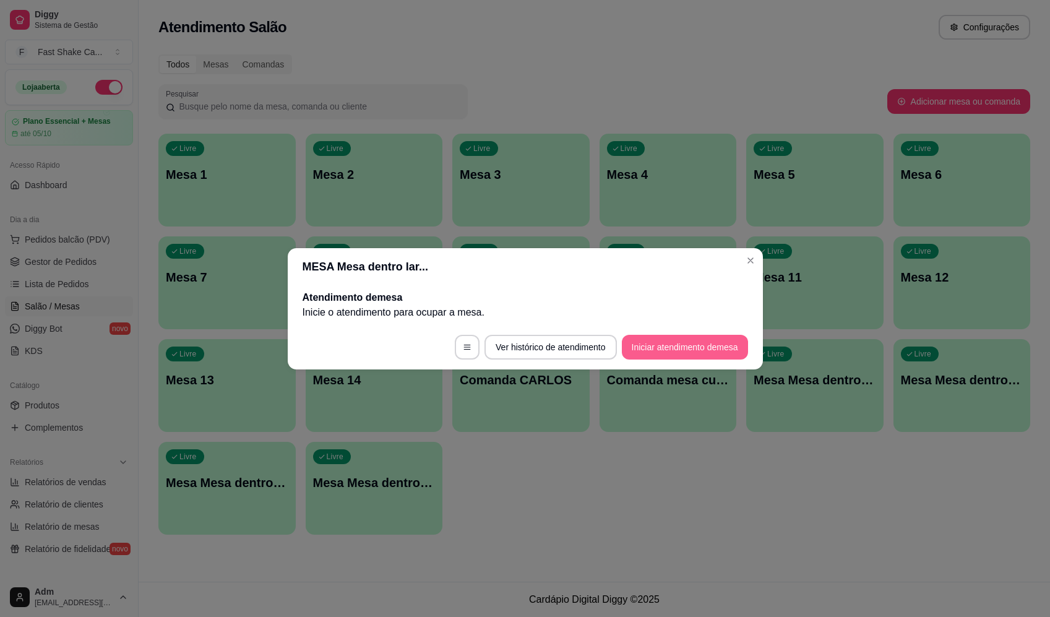
click at [695, 348] on button "Iniciar atendimento de mesa" at bounding box center [685, 347] width 126 height 25
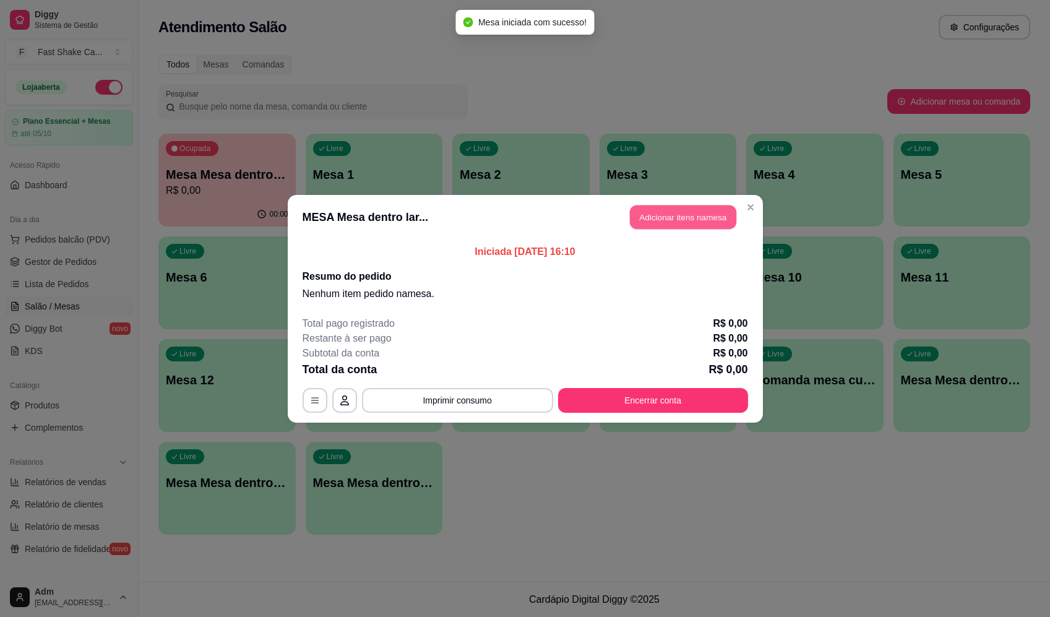
click at [672, 221] on button "Adicionar itens na mesa" at bounding box center [683, 217] width 106 height 24
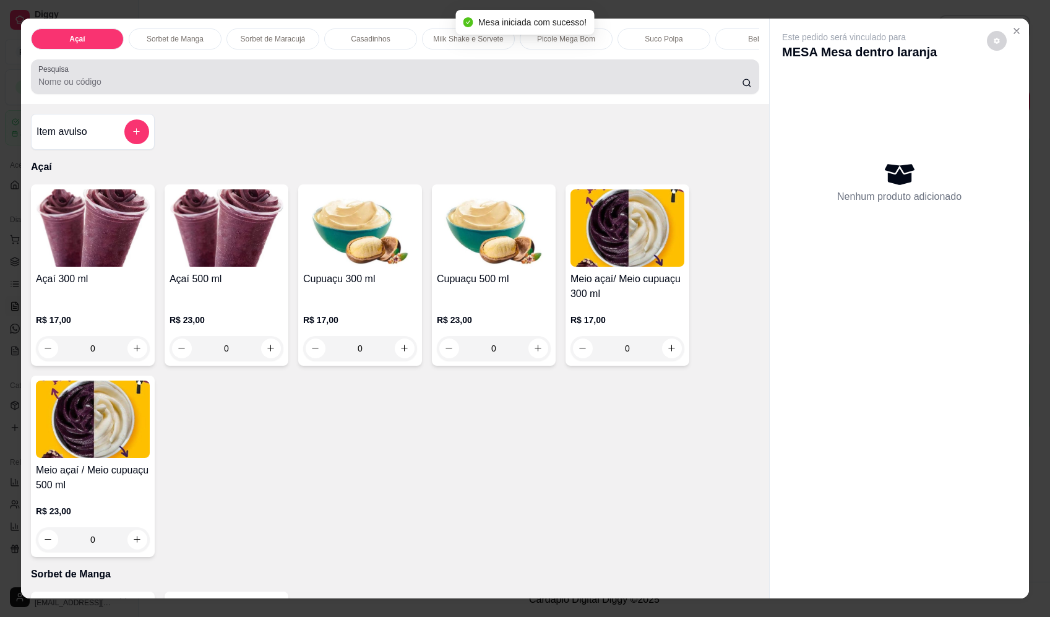
click at [280, 94] on div "Pesquisa" at bounding box center [395, 76] width 728 height 35
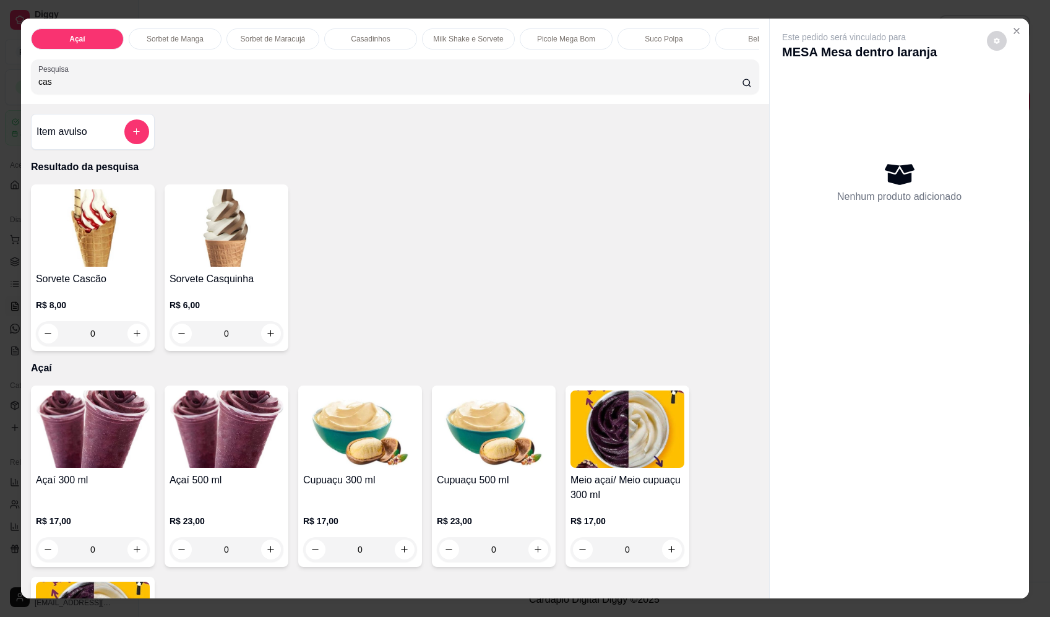
type input "cas"
click at [125, 342] on div "0" at bounding box center [93, 333] width 114 height 25
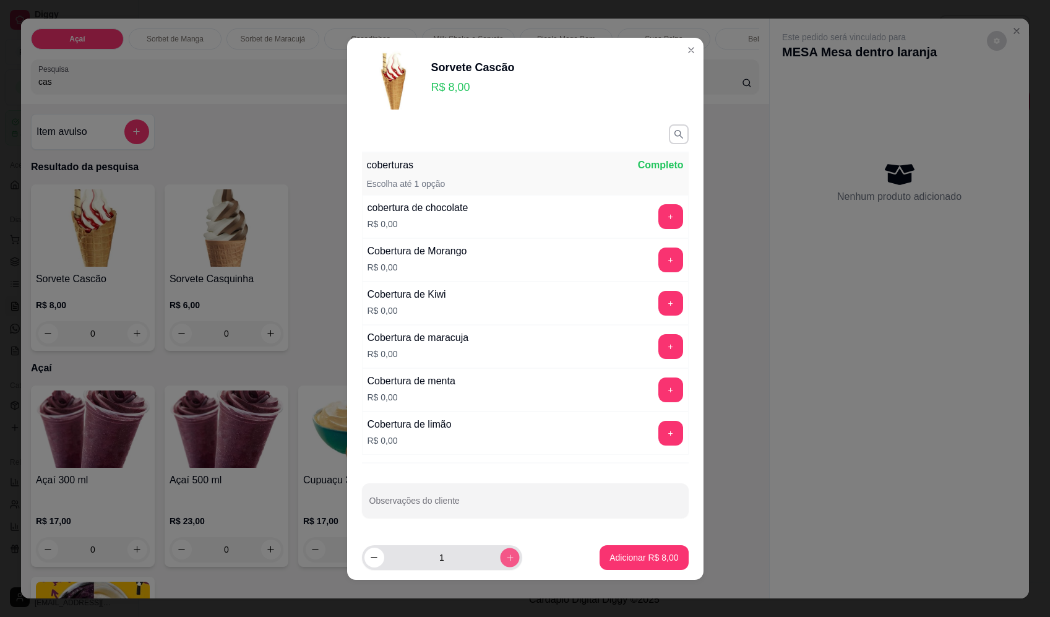
click at [500, 555] on button "increase-product-quantity" at bounding box center [509, 556] width 19 height 19
type input "2"
click at [656, 557] on p "Adicionar R$ 16,00" at bounding box center [641, 557] width 74 height 12
type input "2"
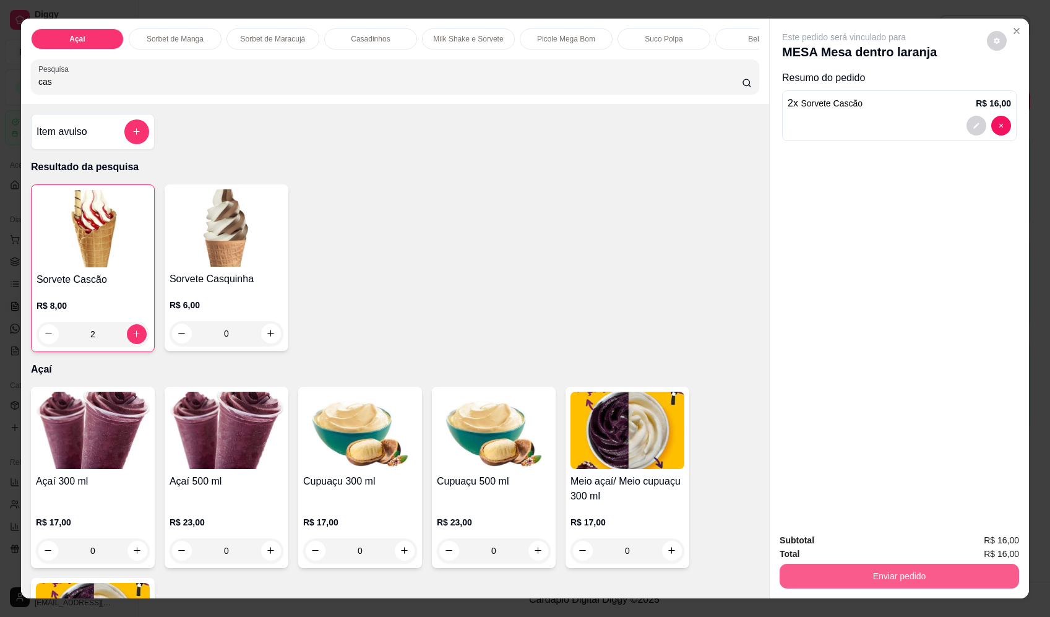
click at [1008, 569] on button "Enviar pedido" at bounding box center [898, 575] width 239 height 25
click at [989, 540] on button "Enviar pedido" at bounding box center [987, 546] width 70 height 24
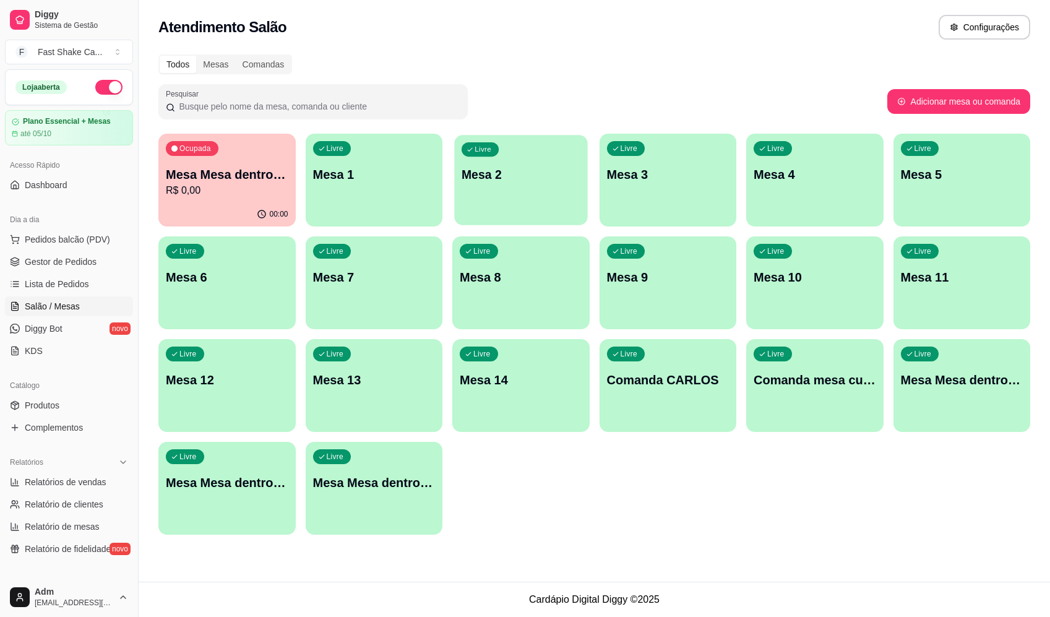
click at [531, 172] on p "Mesa 2" at bounding box center [520, 174] width 119 height 17
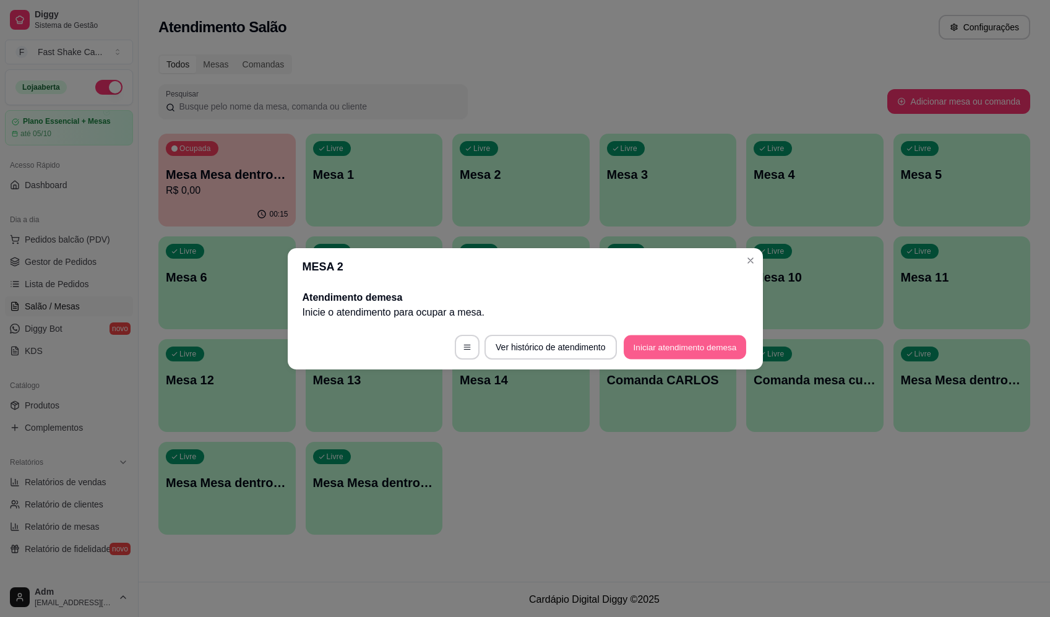
click at [641, 337] on button "Iniciar atendimento de mesa" at bounding box center [684, 347] width 122 height 24
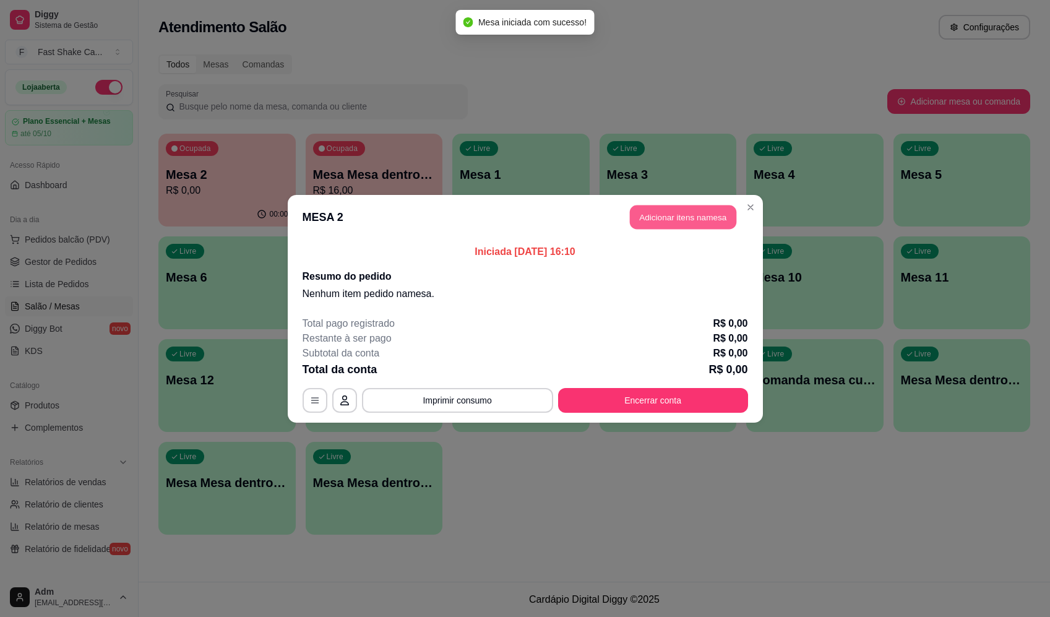
click at [688, 212] on button "Adicionar itens na mesa" at bounding box center [683, 217] width 106 height 24
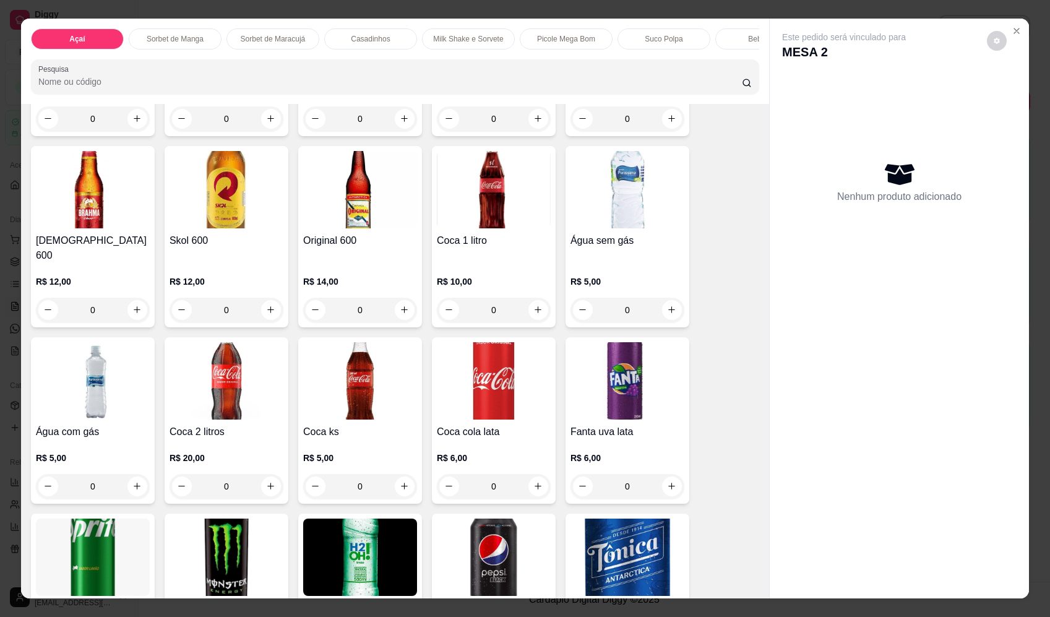
scroll to position [2721, 0]
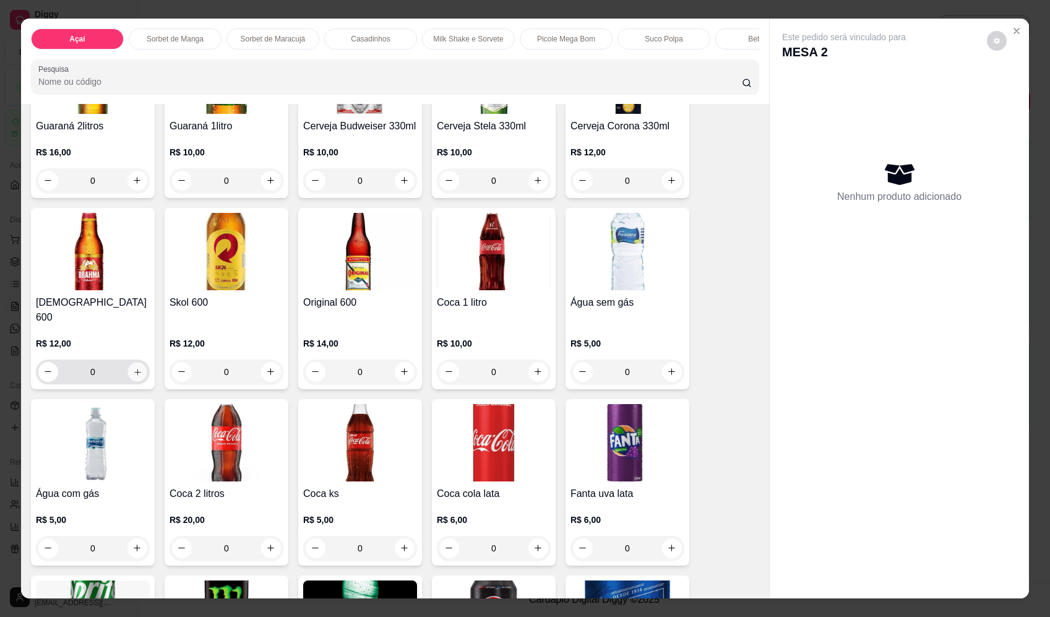
click at [138, 362] on button "increase-product-quantity" at bounding box center [136, 371] width 19 height 19
type input "1"
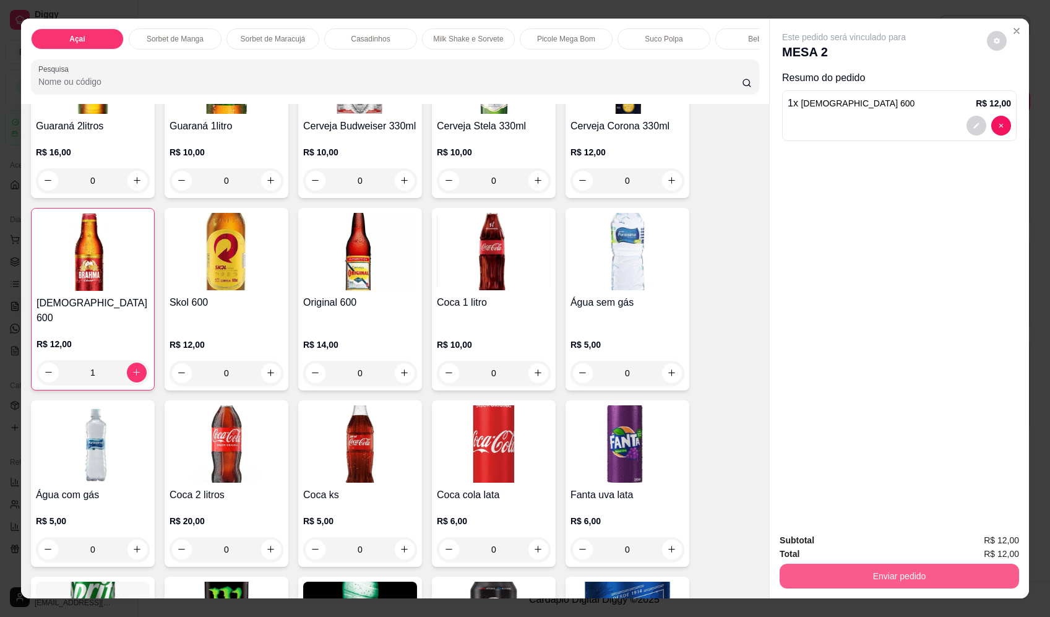
click at [807, 576] on button "Enviar pedido" at bounding box center [898, 575] width 239 height 25
click at [1000, 542] on button "Enviar pedido" at bounding box center [986, 545] width 68 height 23
